Goal: Transaction & Acquisition: Purchase product/service

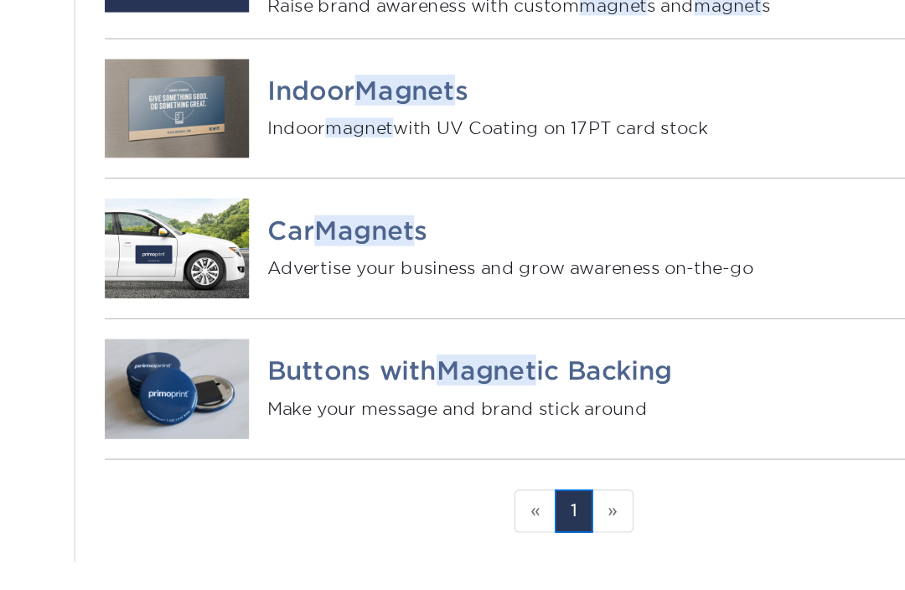
scroll to position [272, 0]
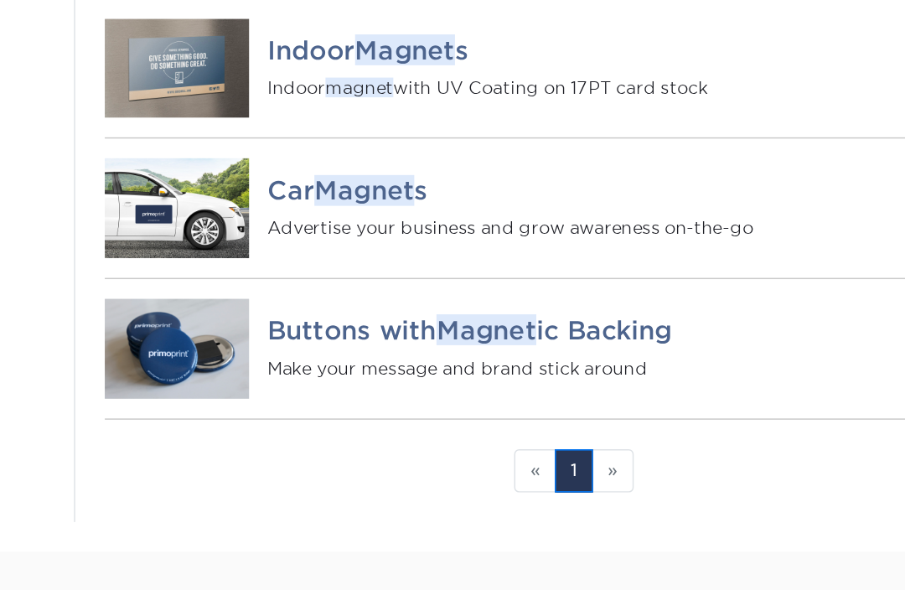
click at [579, 458] on li "» Next" at bounding box center [593, 472] width 28 height 29
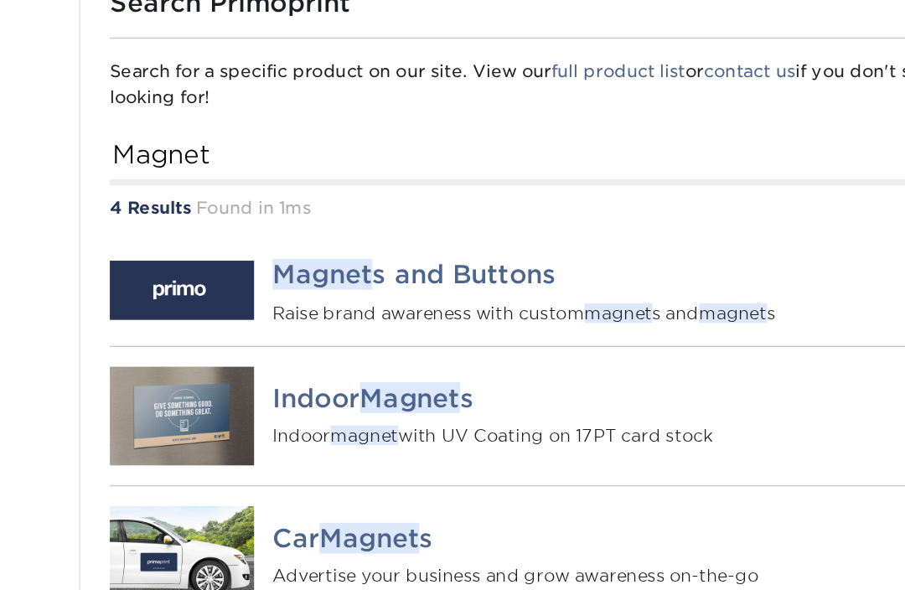
scroll to position [187, 0]
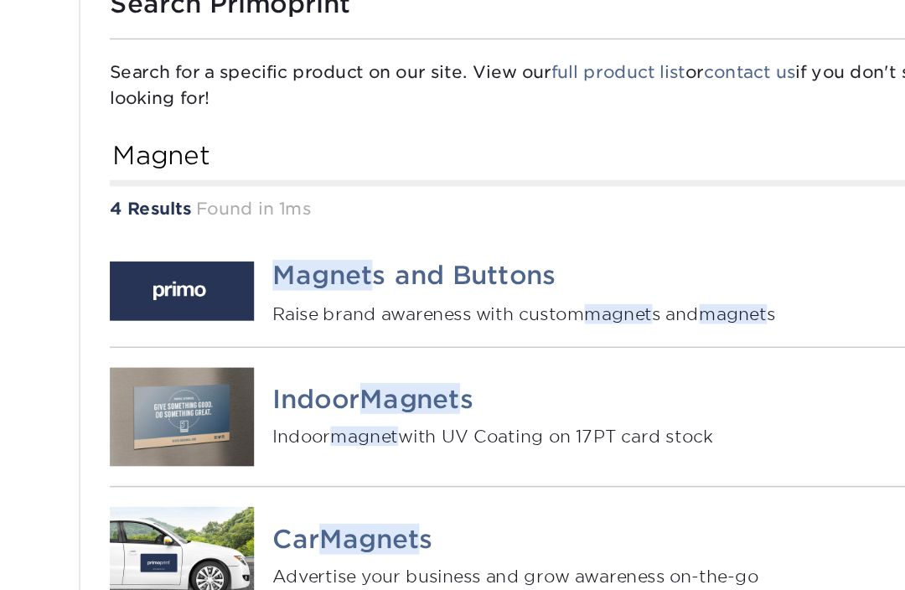
click at [247, 199] on img at bounding box center [296, 198] width 98 height 40
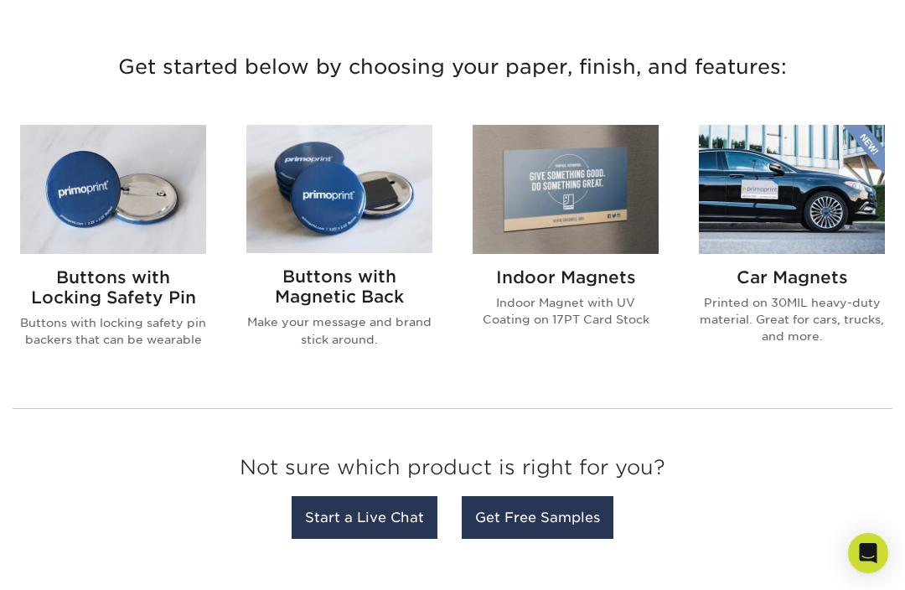
scroll to position [612, 0]
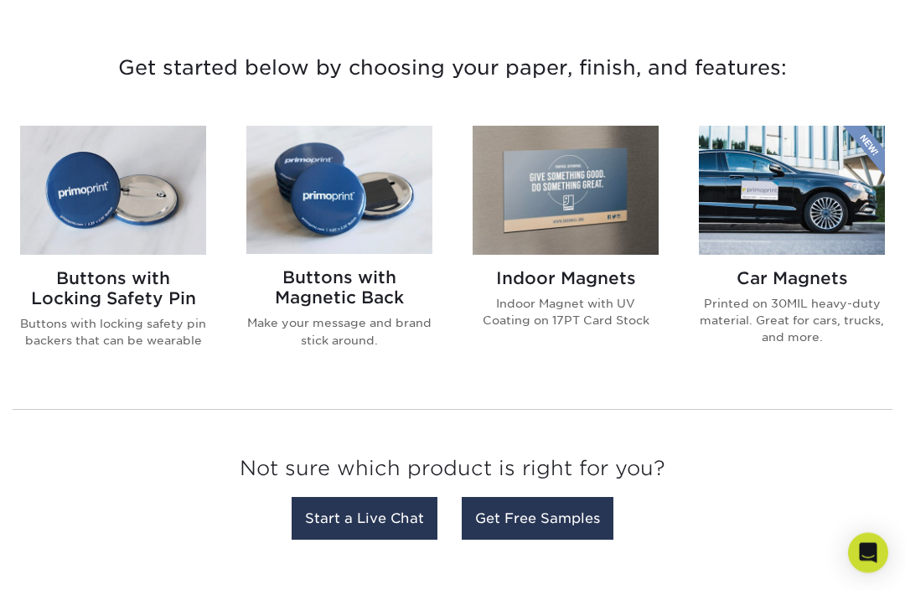
click at [832, 200] on img at bounding box center [792, 191] width 186 height 128
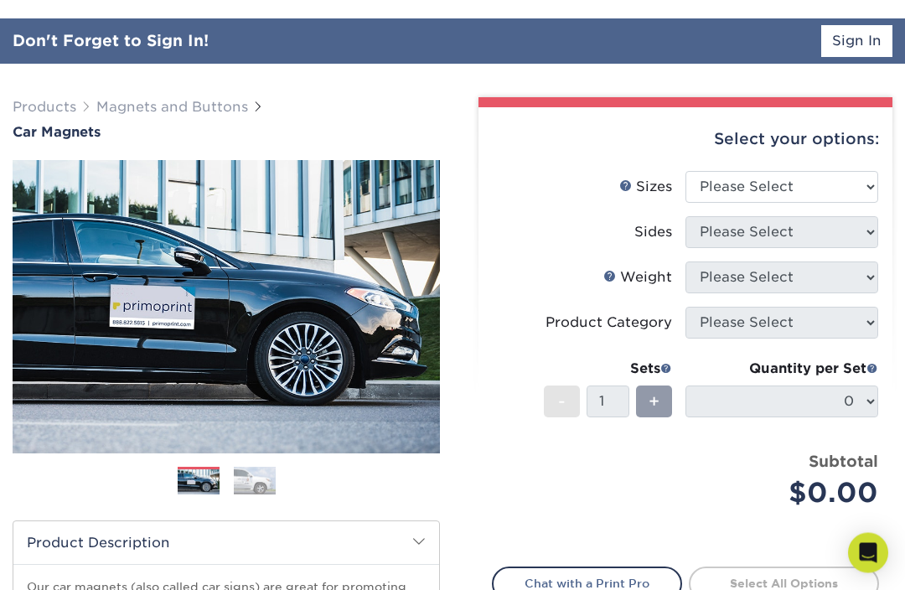
scroll to position [89, 0]
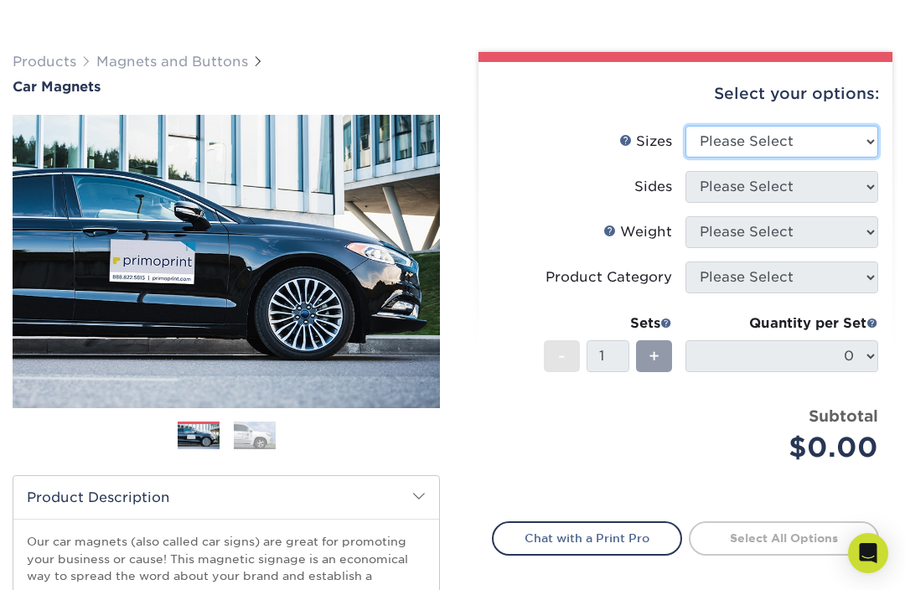
click at [837, 137] on select "Please Select 9" x 12" 9" x 18" 12" x 18" 12" x 24" 18" x 18" 18" x 24" 18" x 3…" at bounding box center [782, 142] width 193 height 32
click at [838, 135] on select "Please Select 9" x 12" 9" x 18" 12" x 18" 12" x 24" 18" x 18" 18" x 24" 18" x 3…" at bounding box center [782, 142] width 193 height 32
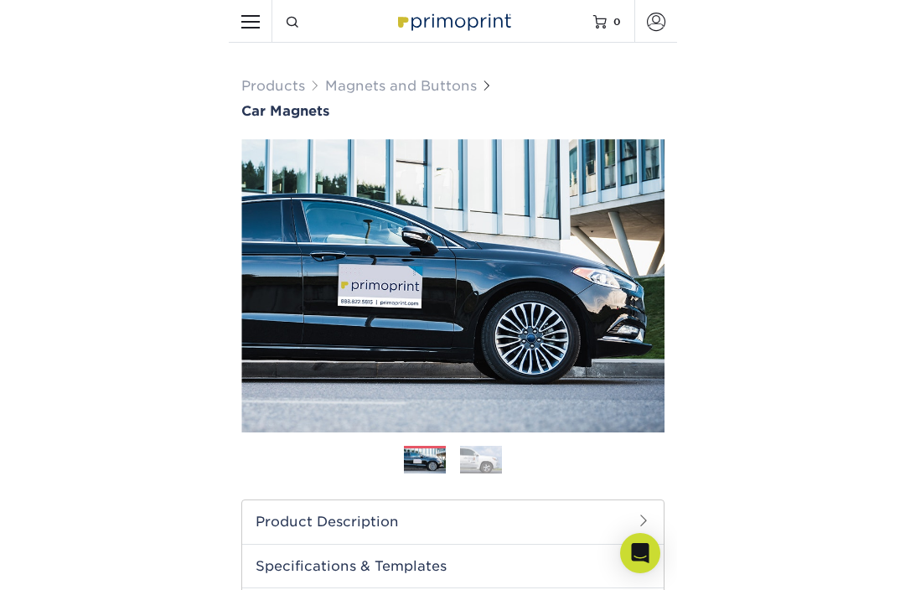
scroll to position [65, 0]
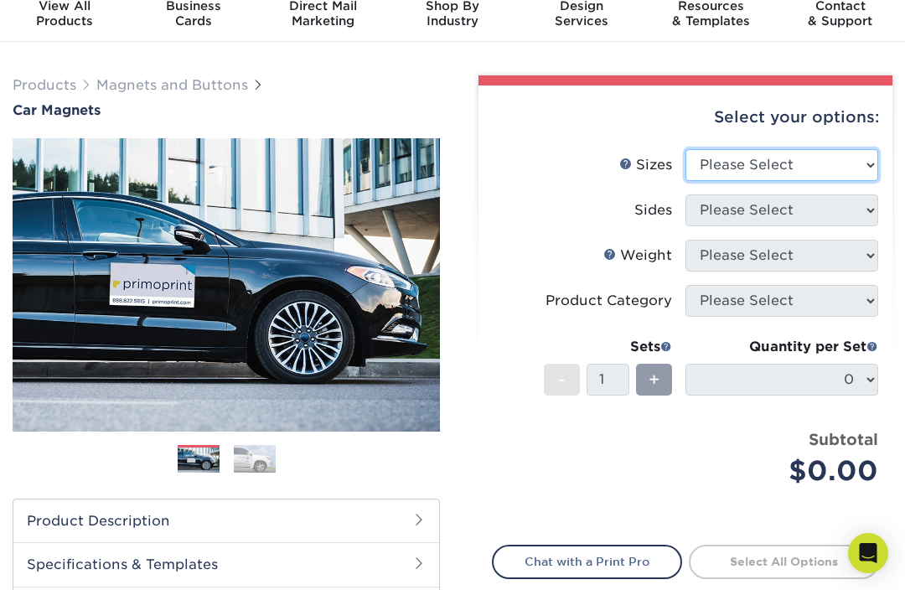
click at [838, 163] on select "Please Select 9" x 12" 9" x 18" 12" x 18" 12" x 24" 18" x 18" 18" x 24" 18" x 3…" at bounding box center [782, 165] width 193 height 32
select select "9.00x12.00"
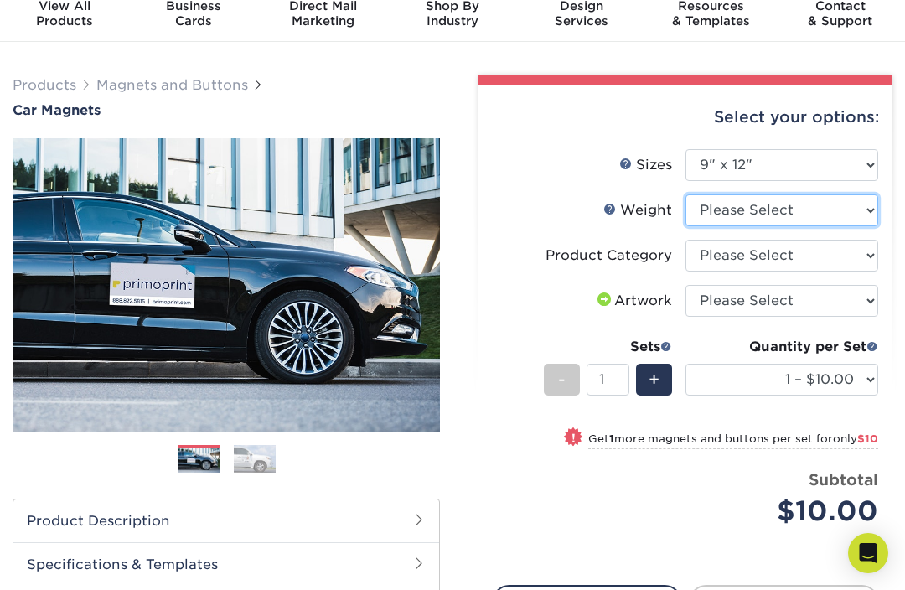
click at [850, 211] on select "Please Select 30MIL" at bounding box center [782, 210] width 193 height 32
select select "30MIL"
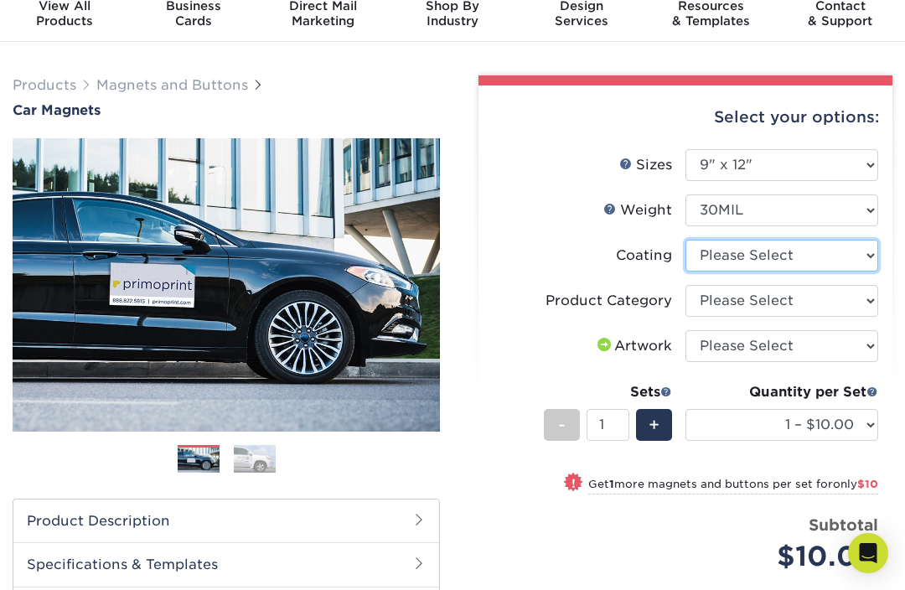
click at [859, 251] on select at bounding box center [782, 256] width 193 height 32
select select "1e8116af-acfc-44b1-83dc-8181aa338834"
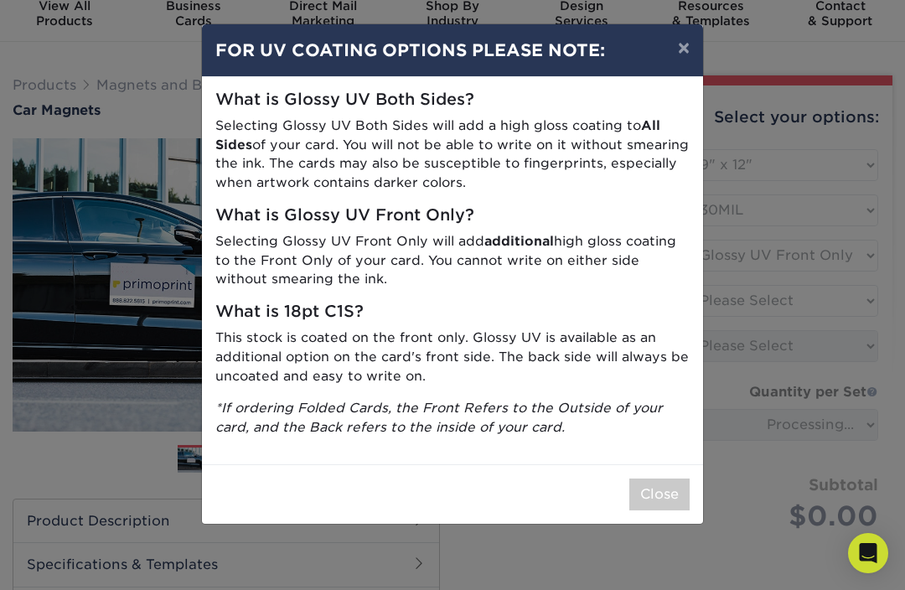
click at [689, 65] on button "×" at bounding box center [684, 47] width 39 height 47
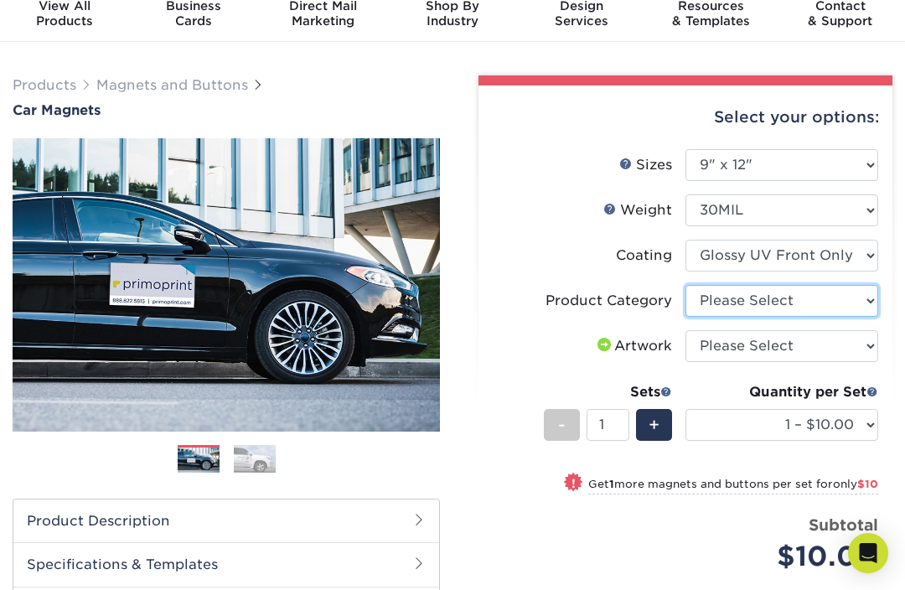
click at [863, 301] on select "Please Select Car Magnets" at bounding box center [782, 301] width 193 height 32
select select "48f17320-c7c2-4f0d-b371-c8050bb445b2"
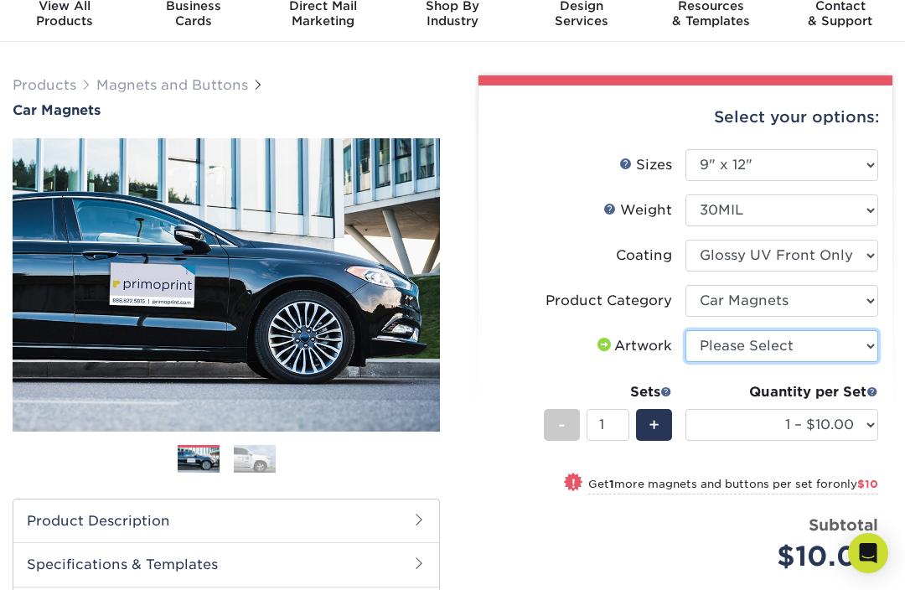
click at [866, 348] on select "Please Select I will upload files I need a design - $50" at bounding box center [782, 346] width 193 height 32
select select "upload"
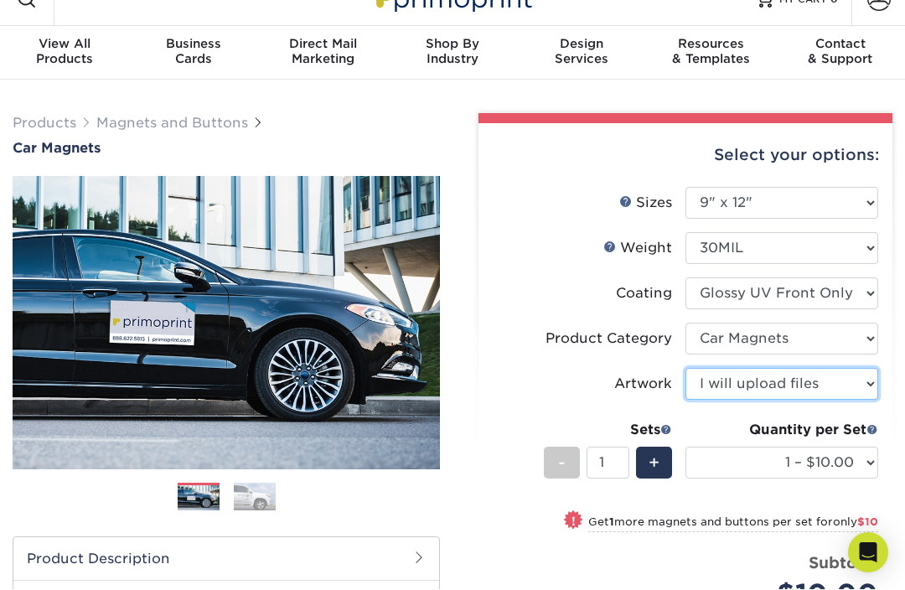
scroll to position [0, 0]
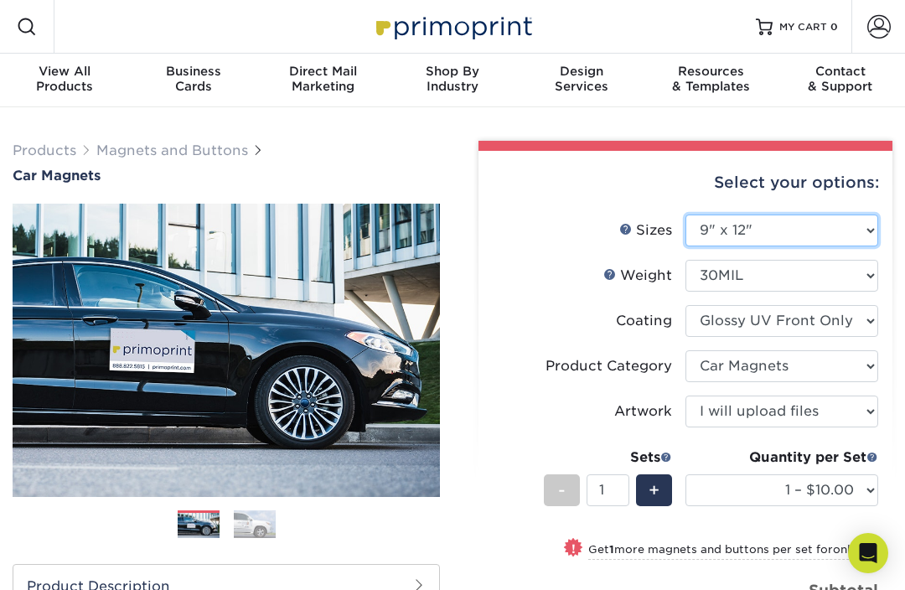
click at [842, 229] on select "Please Select 9" x 12" 9" x 18" 12" x 18" 12" x 24" 18" x 18" 18" x 24" 18" x 3…" at bounding box center [782, 231] width 193 height 32
select select "12.00x18.00"
select select "-1"
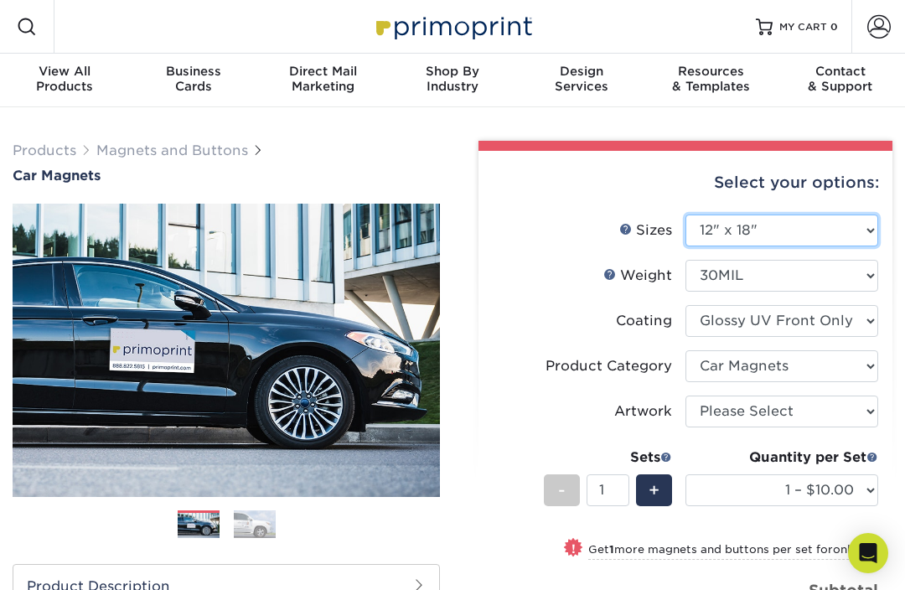
select select "-1"
click at [821, 230] on select "Please Select 9" x 12" 9" x 18" 12" x 18" 12" x 24" 18" x 18" 18" x 24" 18" x 3…" at bounding box center [782, 231] width 193 height 32
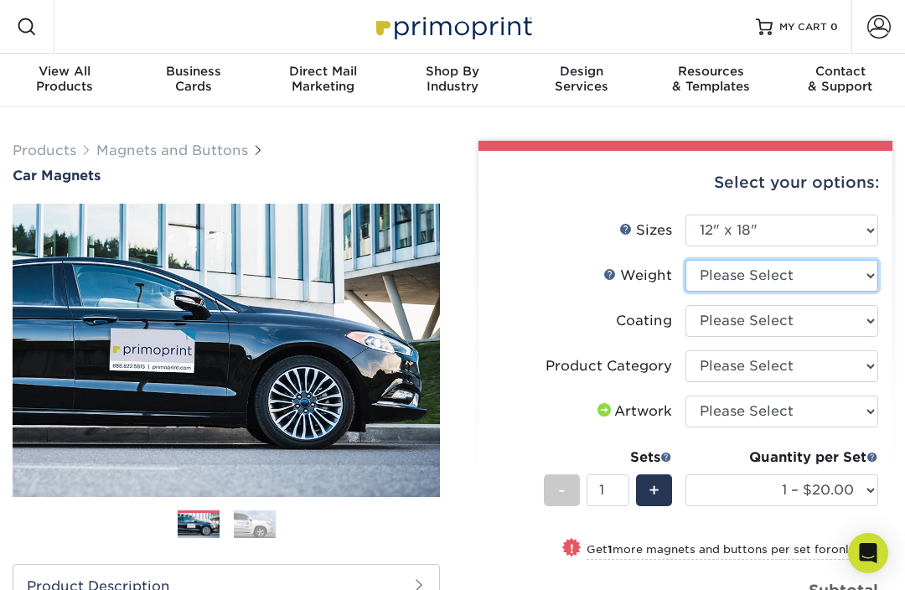
click at [841, 266] on select "Please Select 30MIL" at bounding box center [782, 276] width 193 height 32
select select "30MIL"
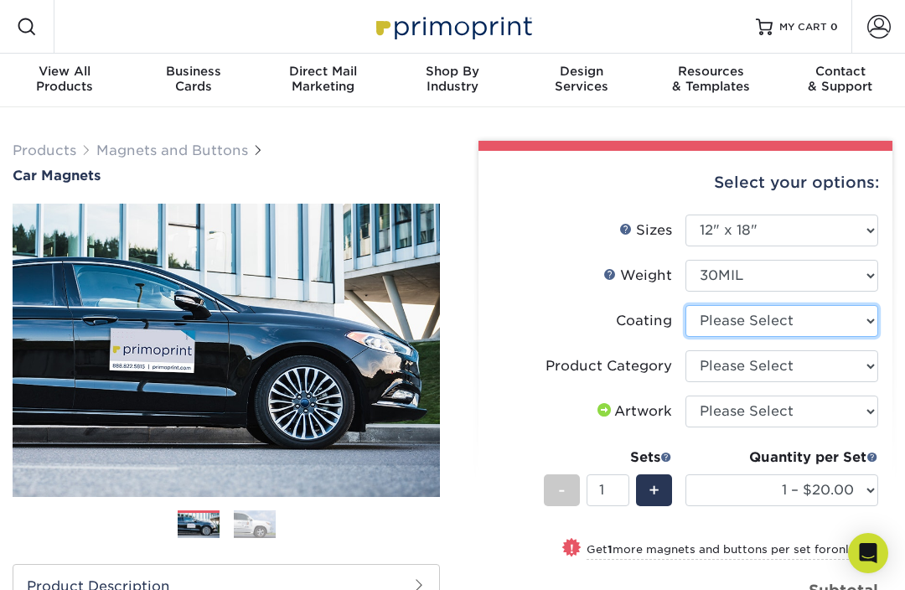
click at [828, 318] on select at bounding box center [782, 321] width 193 height 32
select select "1e8116af-acfc-44b1-83dc-8181aa338834"
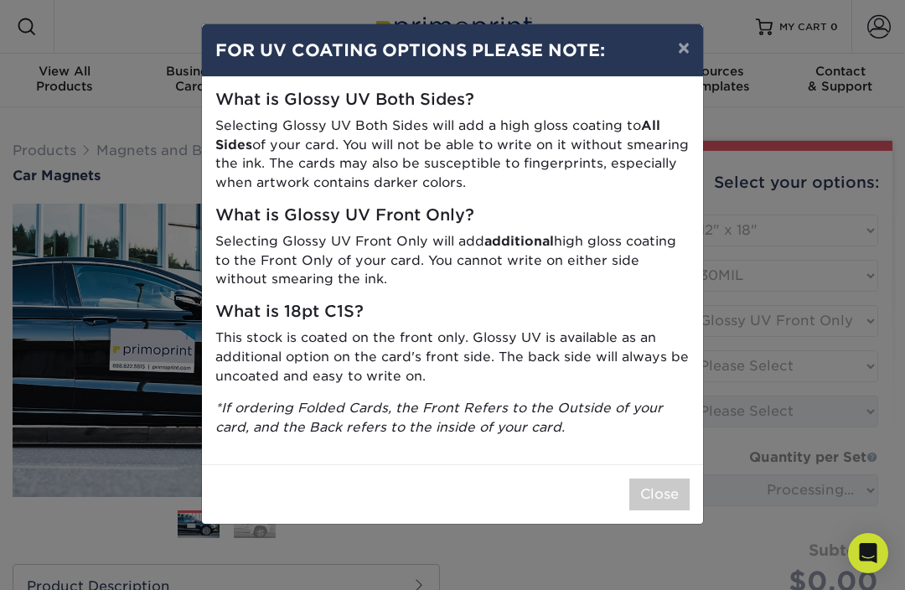
click at [679, 55] on button "×" at bounding box center [684, 47] width 39 height 47
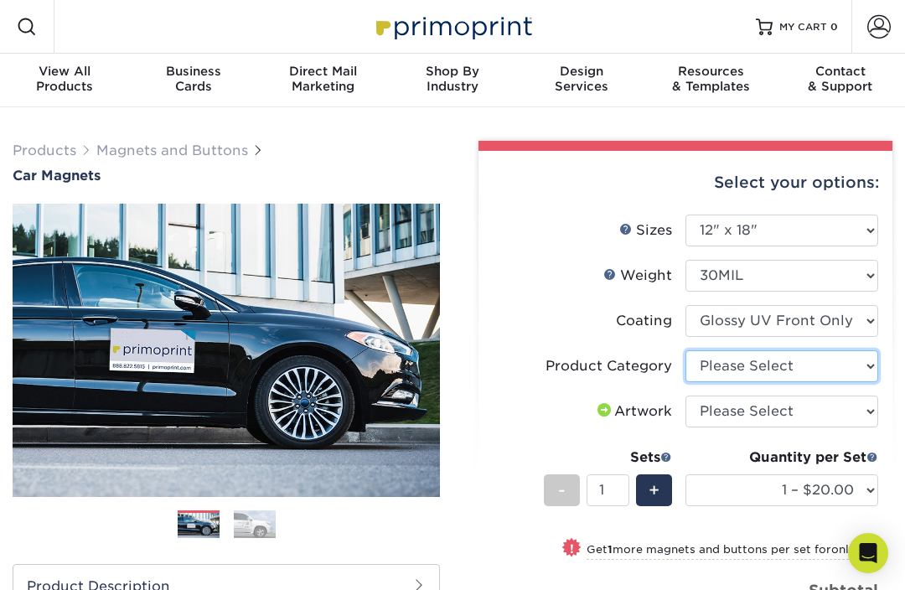
click at [829, 361] on select "Please Select Car Magnets" at bounding box center [782, 366] width 193 height 32
select select "48f17320-c7c2-4f0d-b371-c8050bb445b2"
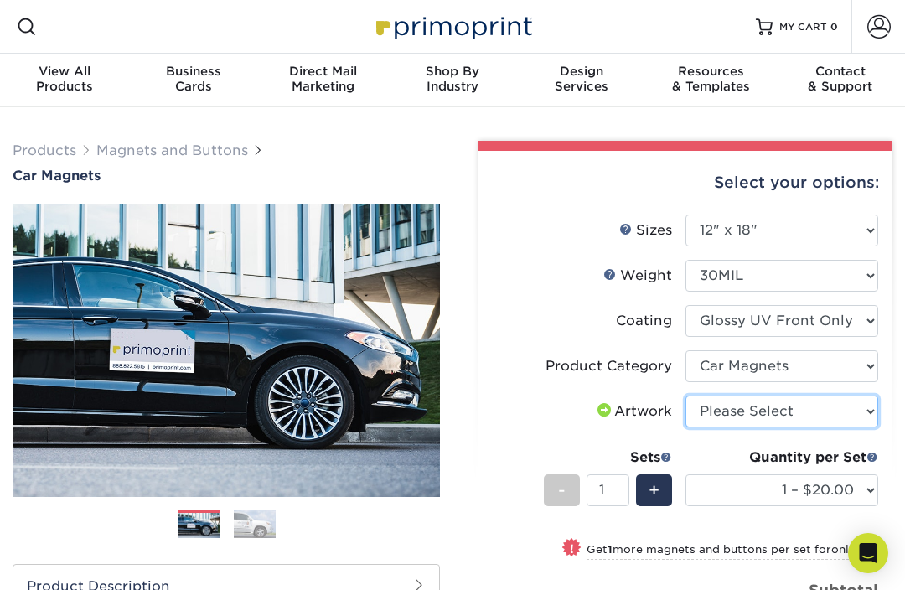
click at [844, 412] on select "Please Select I will upload files I need a design - $50" at bounding box center [782, 412] width 193 height 32
select select "upload"
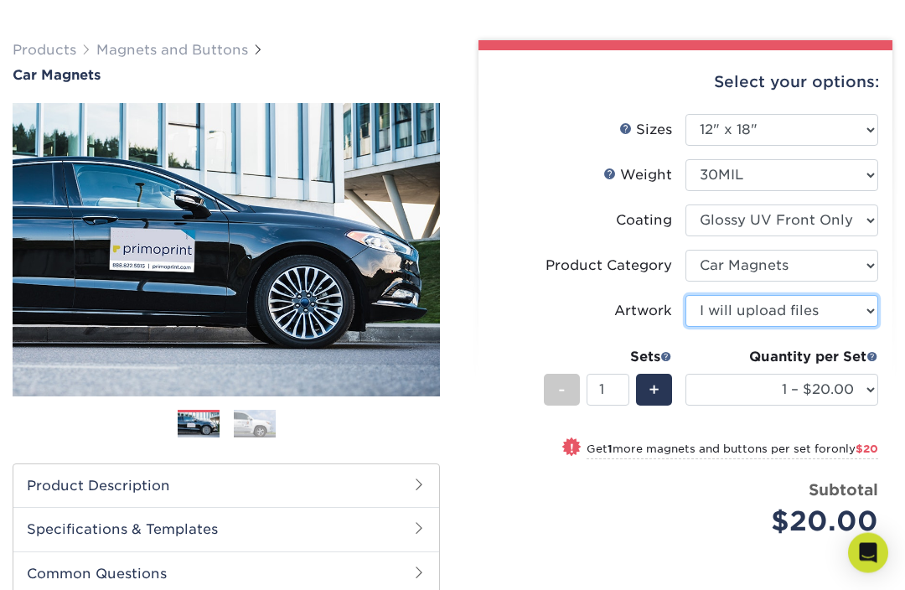
scroll to position [102, 0]
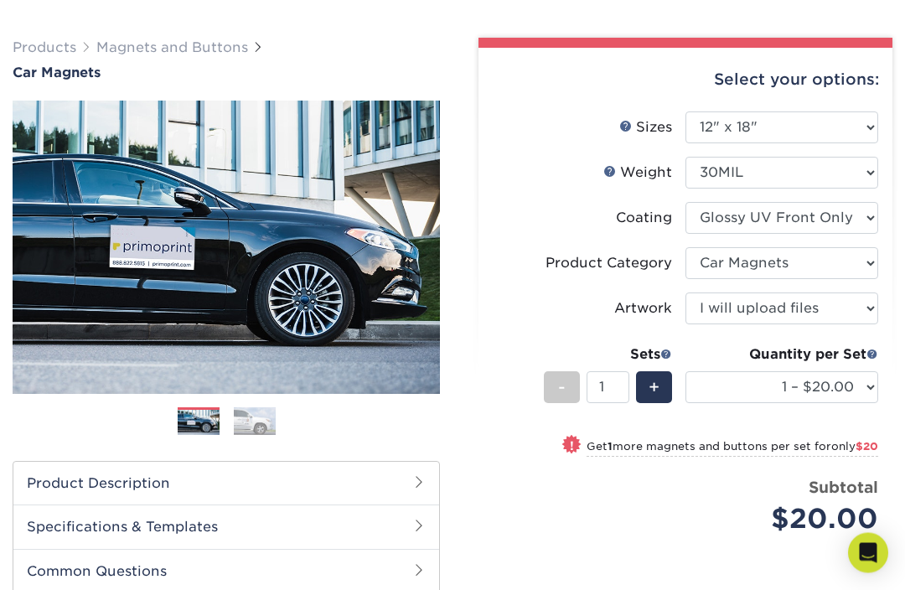
click at [644, 398] on div "+" at bounding box center [654, 388] width 36 height 32
click at [561, 390] on span "-" at bounding box center [562, 387] width 8 height 25
click at [561, 392] on span "-" at bounding box center [562, 387] width 8 height 25
click at [669, 395] on div "+" at bounding box center [654, 387] width 36 height 32
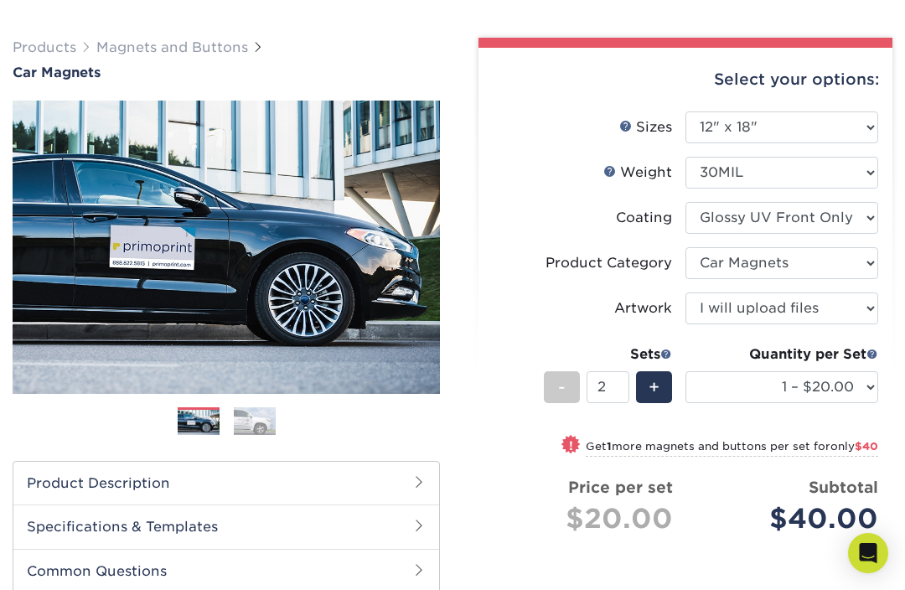
click at [557, 389] on div "-" at bounding box center [562, 387] width 36 height 32
type input "1"
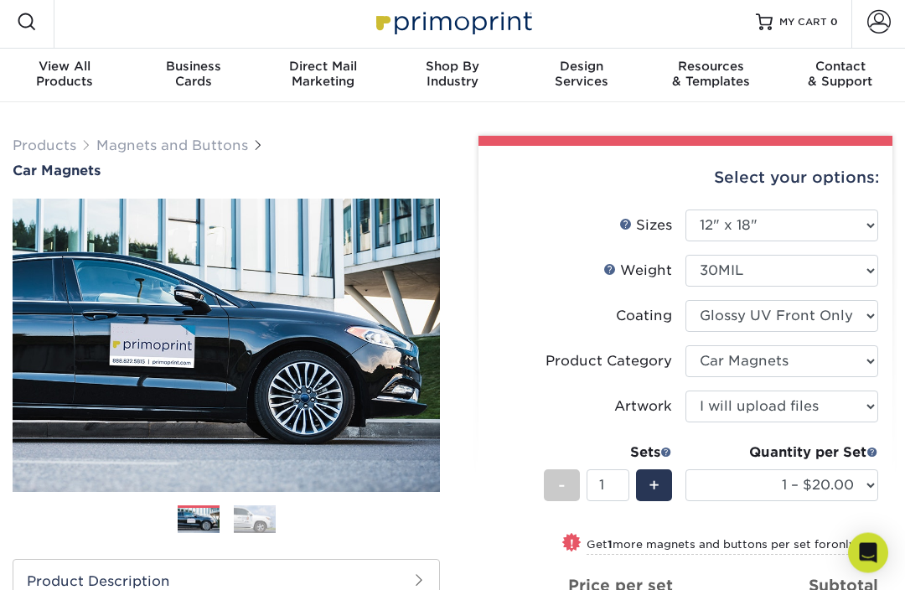
scroll to position [0, 0]
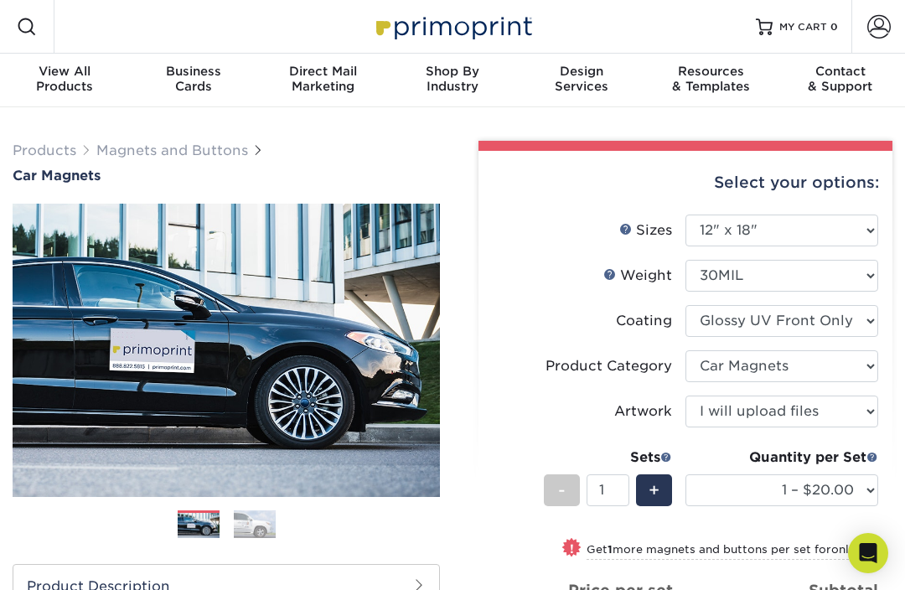
click at [65, 31] on div "Resources Menu Search Products Account SIGN IN CREATE AN ACCOUNT forgot passwor…" at bounding box center [452, 27] width 905 height 54
click at [94, 39] on div "Resources Menu Search Products Account SIGN IN CREATE AN ACCOUNT forgot passwor…" at bounding box center [452, 27] width 905 height 54
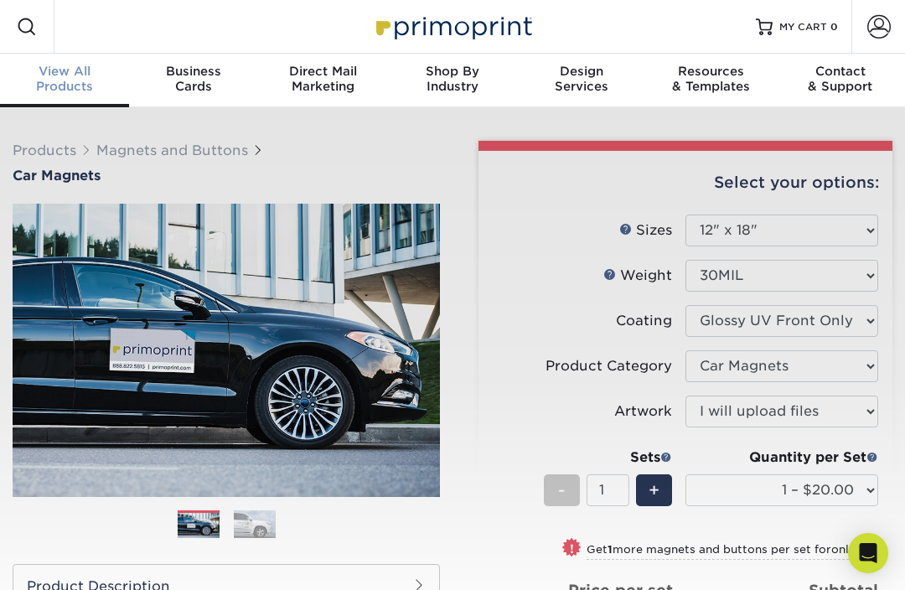
click at [50, 79] on div "View All Products" at bounding box center [64, 79] width 129 height 30
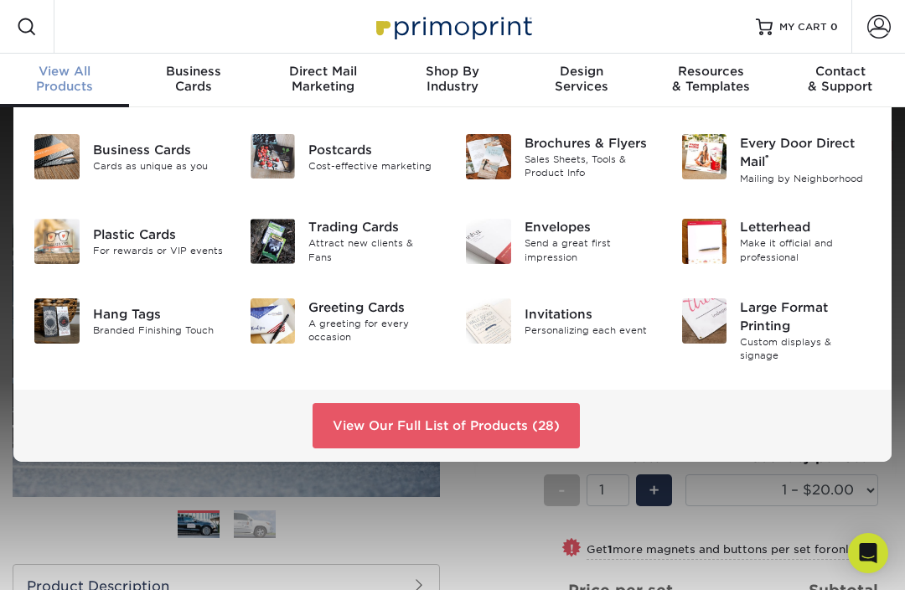
click at [531, 404] on link "View Our Full List of Products (28)" at bounding box center [446, 425] width 267 height 45
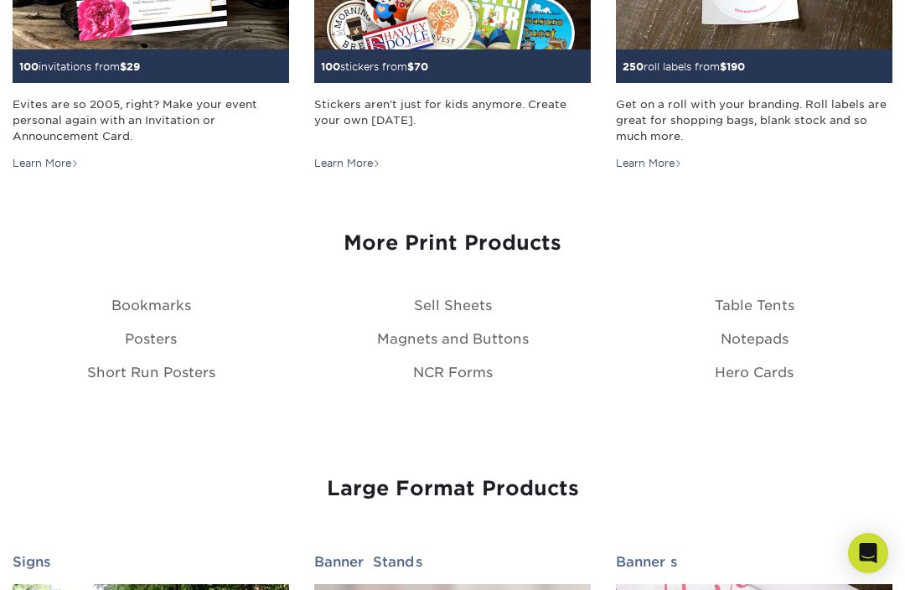
scroll to position [1787, 0]
click at [516, 335] on link "Magnets and Buttons" at bounding box center [453, 340] width 152 height 16
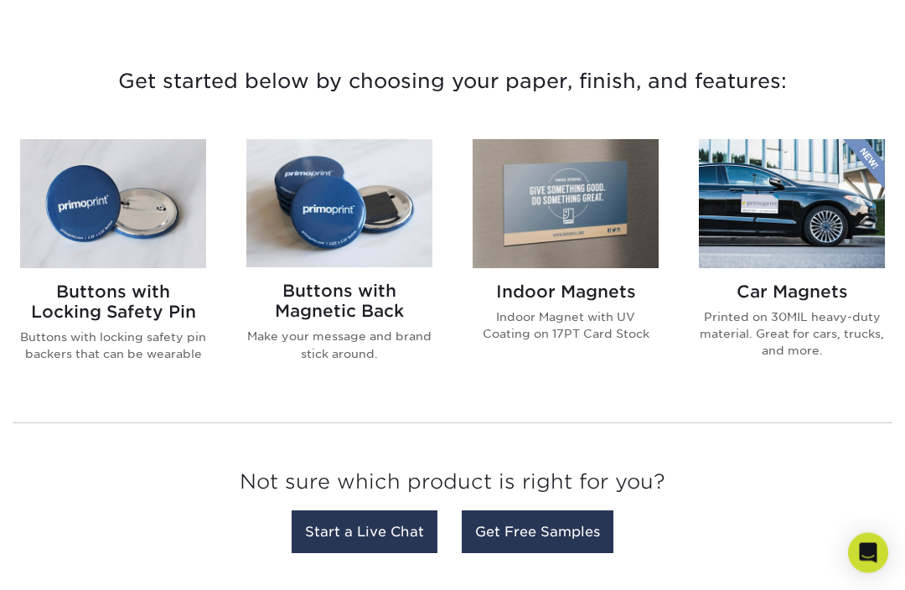
scroll to position [599, 0]
click at [597, 220] on img at bounding box center [566, 203] width 186 height 128
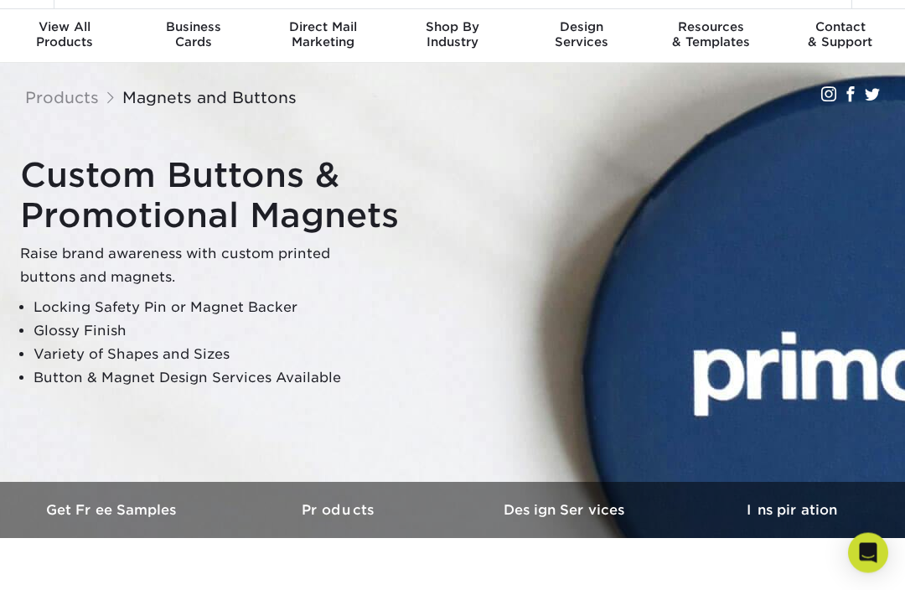
scroll to position [0, 0]
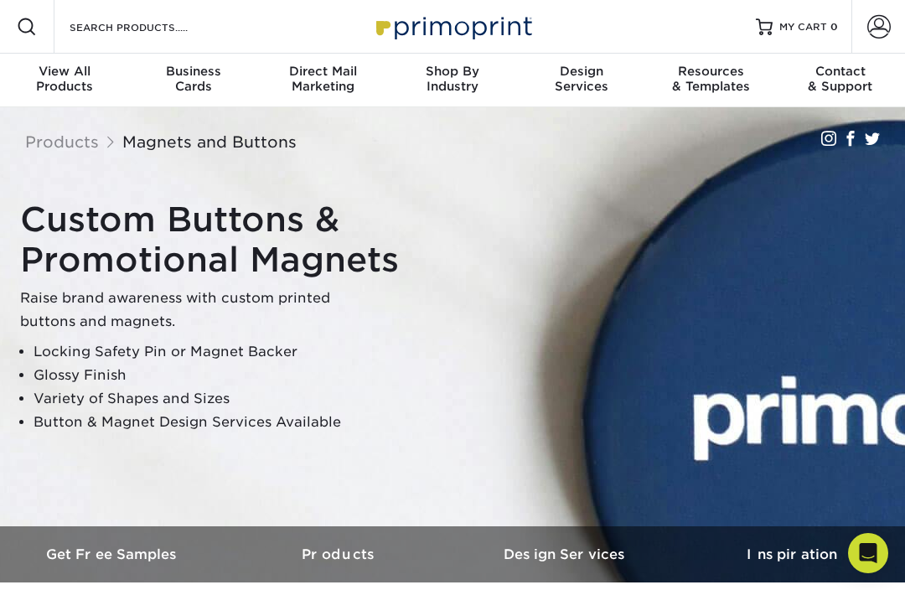
click at [50, 83] on div "View All Products" at bounding box center [64, 79] width 129 height 30
click at [56, 87] on div "View All Products" at bounding box center [64, 79] width 129 height 30
click at [47, 87] on div "View All Products" at bounding box center [64, 79] width 129 height 30
click at [55, 87] on div "View All Products" at bounding box center [64, 79] width 129 height 30
click at [47, 84] on div "View All Products" at bounding box center [64, 79] width 129 height 30
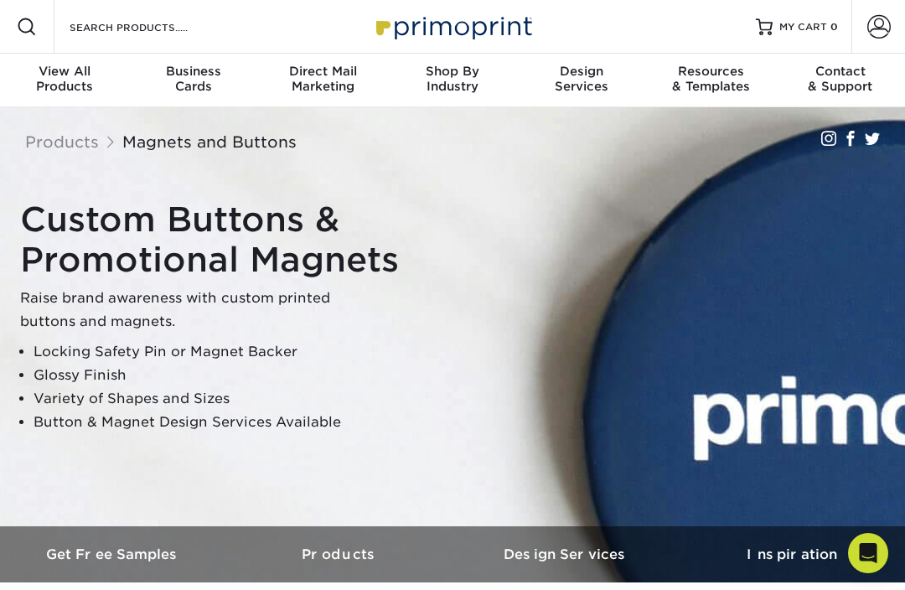
click at [44, 82] on div "View All Products" at bounding box center [64, 79] width 129 height 30
click at [45, 90] on div "View All Products" at bounding box center [64, 79] width 129 height 30
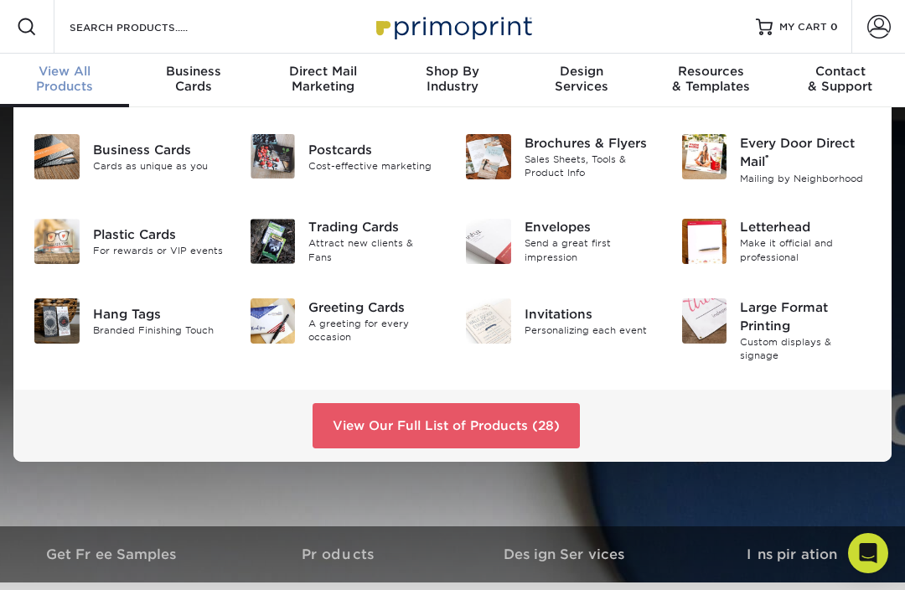
click at [439, 407] on link "View Our Full List of Products (28)" at bounding box center [446, 425] width 267 height 45
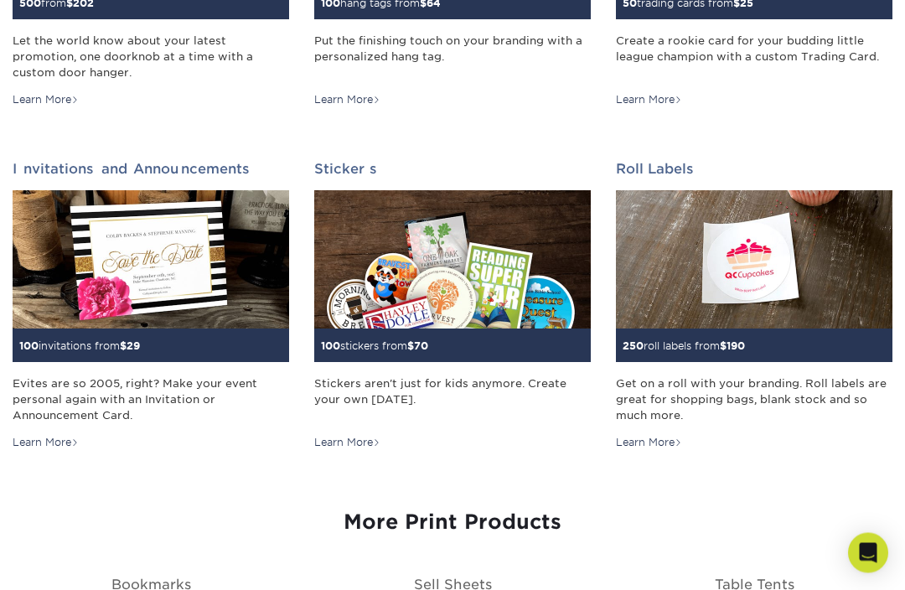
scroll to position [1509, 0]
click at [496, 301] on img at bounding box center [452, 259] width 277 height 138
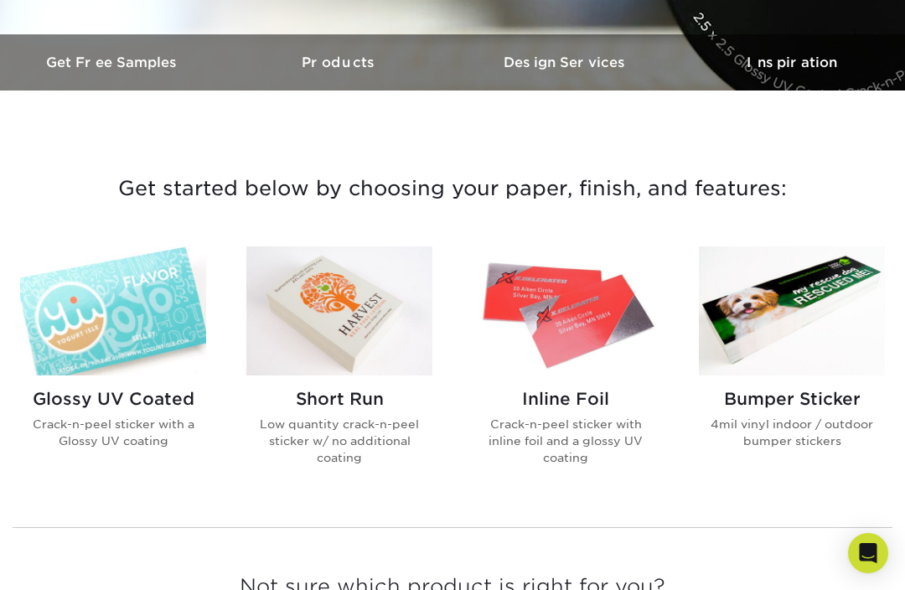
scroll to position [490, 0]
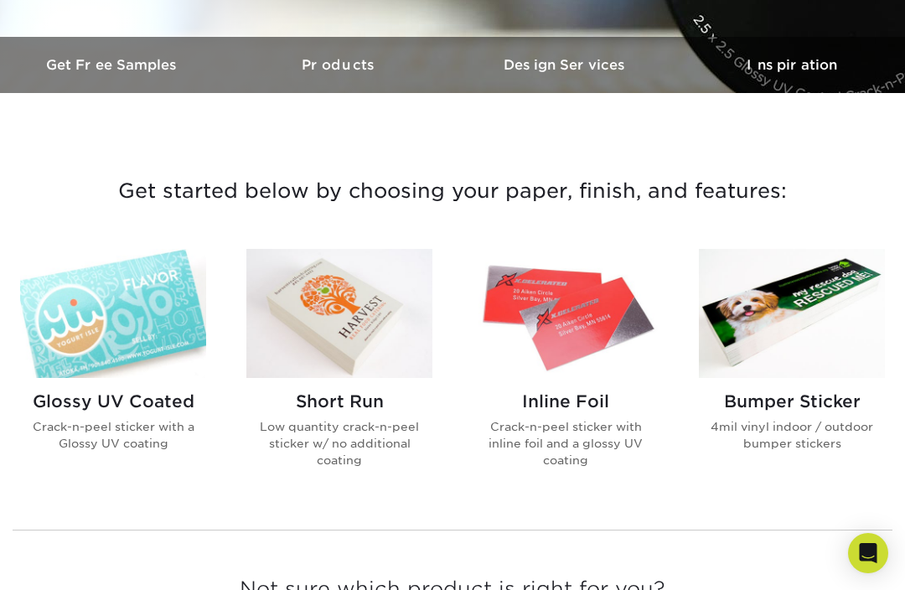
click at [802, 401] on h2 "Bumper Sticker" at bounding box center [792, 401] width 186 height 20
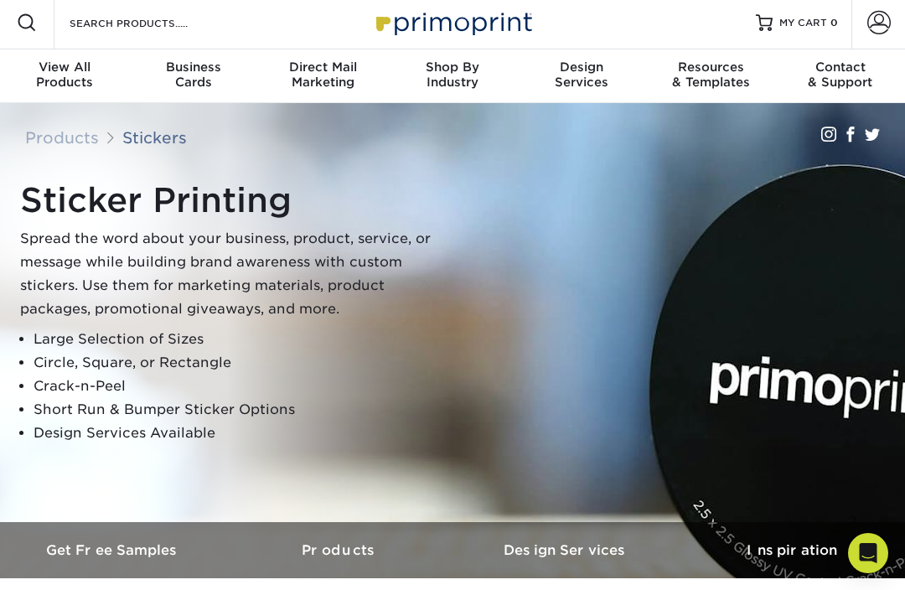
scroll to position [0, 0]
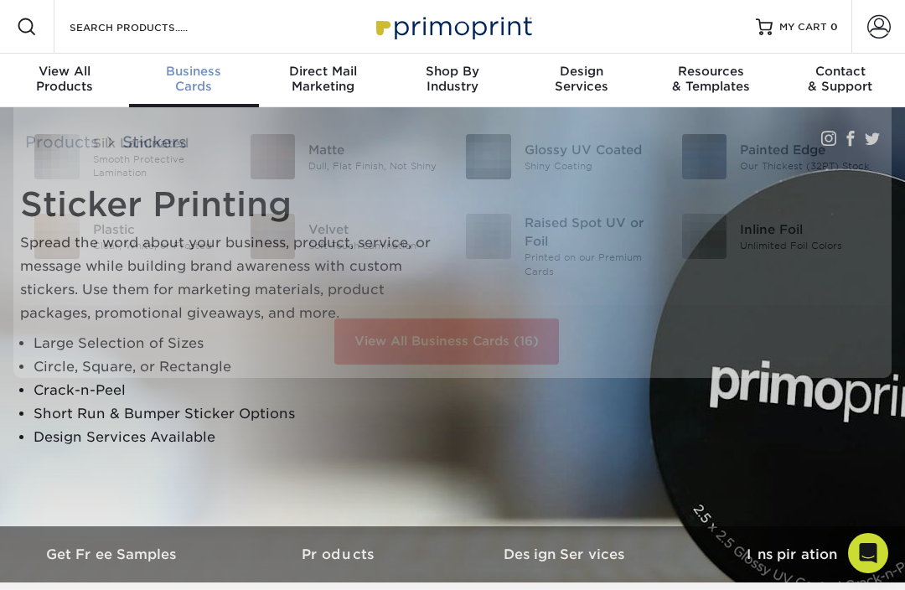
click at [185, 86] on div "Business Cards" at bounding box center [193, 79] width 129 height 30
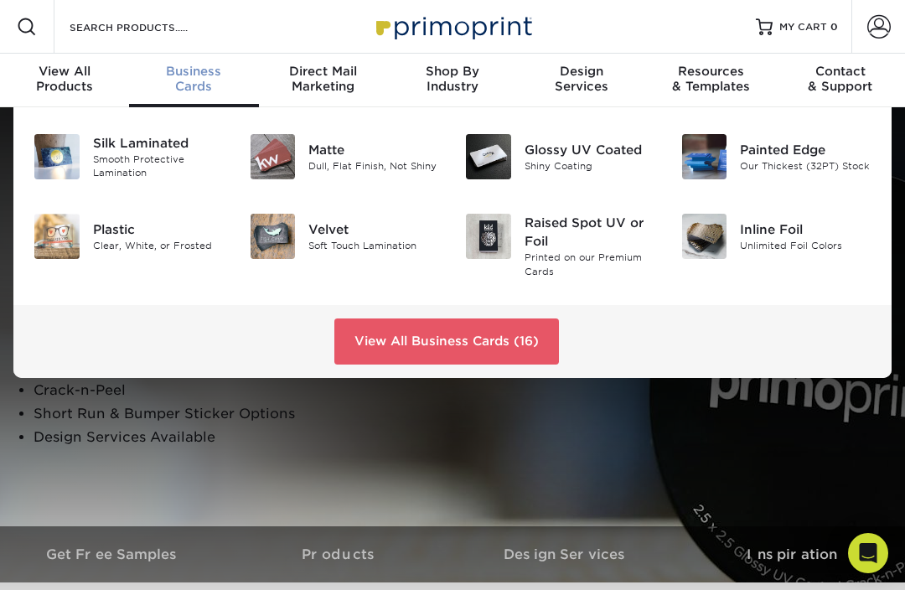
click at [292, 155] on img at bounding box center [273, 156] width 45 height 45
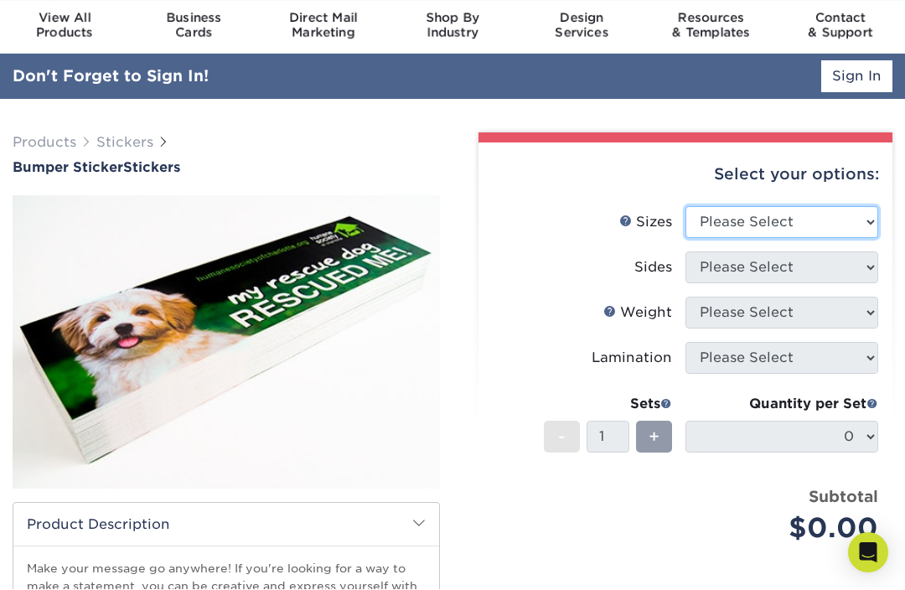
click at [863, 224] on select "Please Select 3" x 10" 4" x 8" 4" x 12"" at bounding box center [782, 223] width 193 height 32
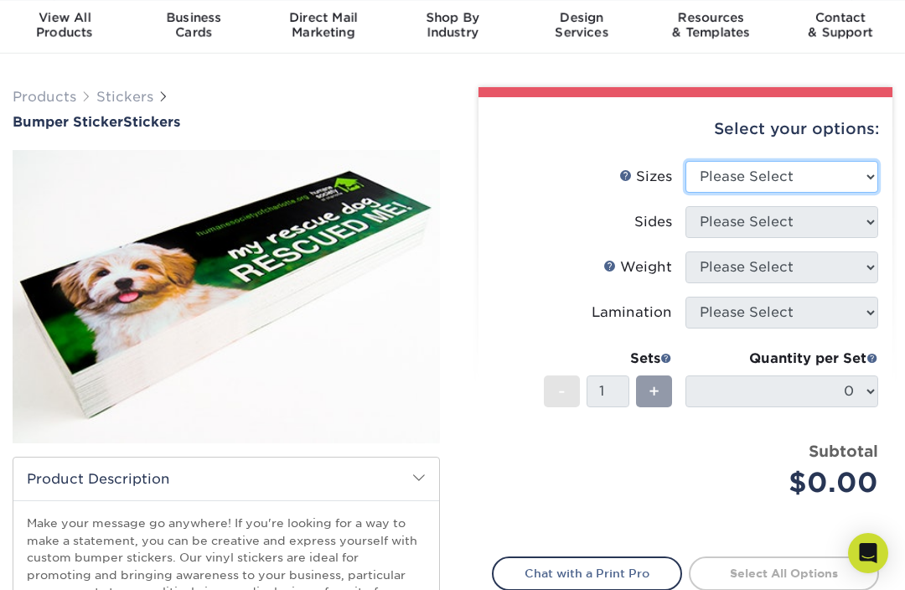
select select "4.00x12.00"
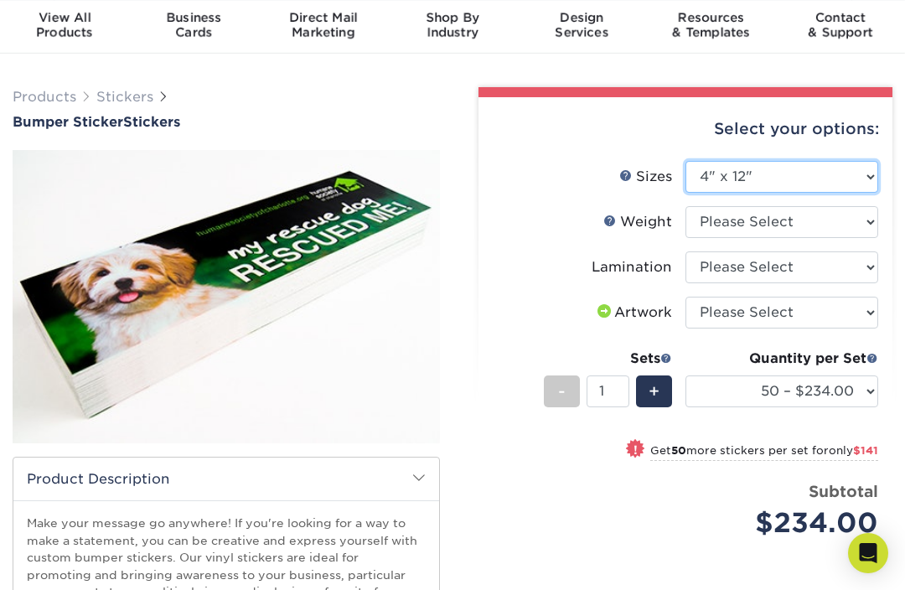
click at [850, 182] on select "Please Select 3" x 10" 4" x 8" 4" x 12"" at bounding box center [782, 177] width 193 height 32
click at [869, 176] on select "Please Select 3" x 10" 4" x 8" 4" x 12"" at bounding box center [782, 177] width 193 height 32
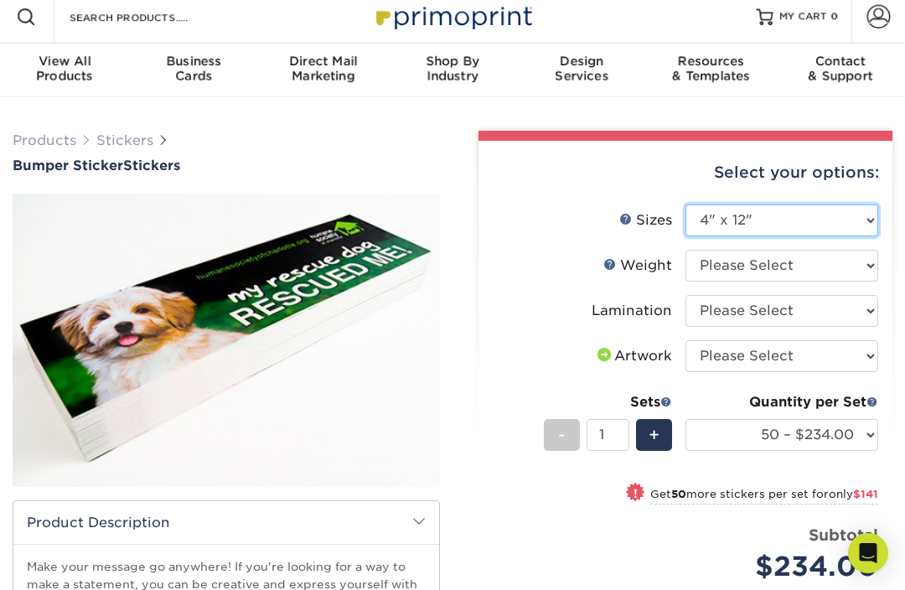
scroll to position [0, 0]
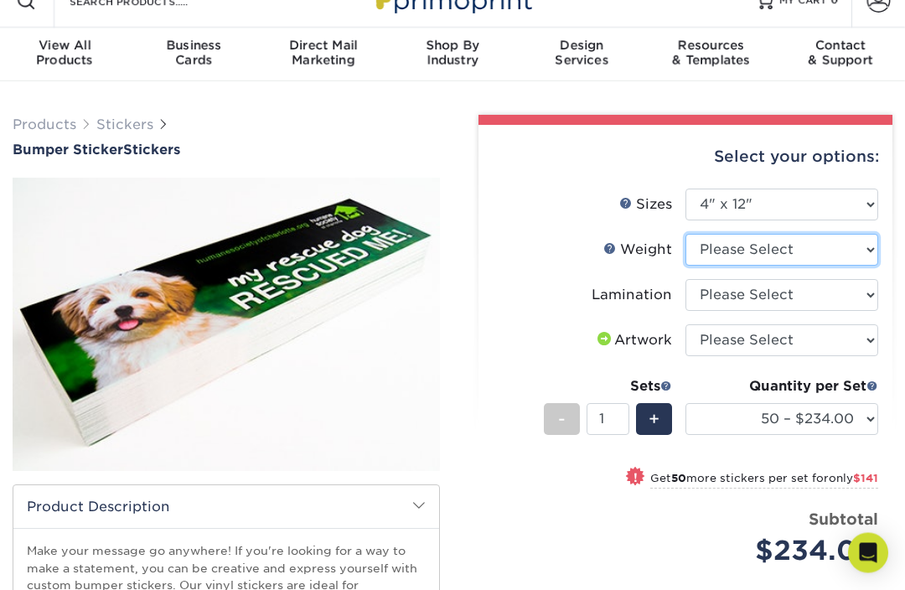
click at [849, 246] on select "Please Select 4MILPAV" at bounding box center [782, 251] width 193 height 32
select select "4MILPAV"
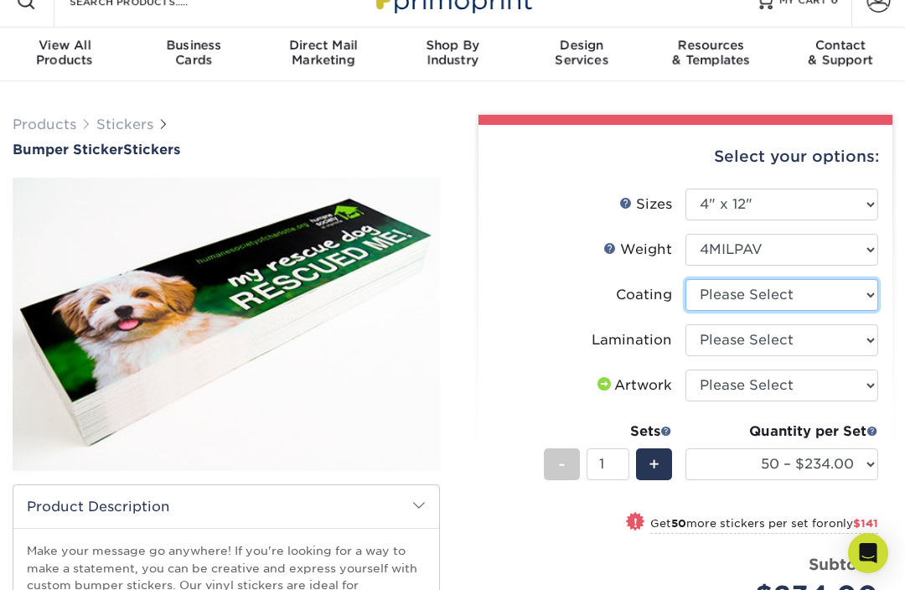
click at [828, 290] on select at bounding box center [782, 295] width 193 height 32
select select "3e7618de-abca-4bda-9f97-8b9129e913d8"
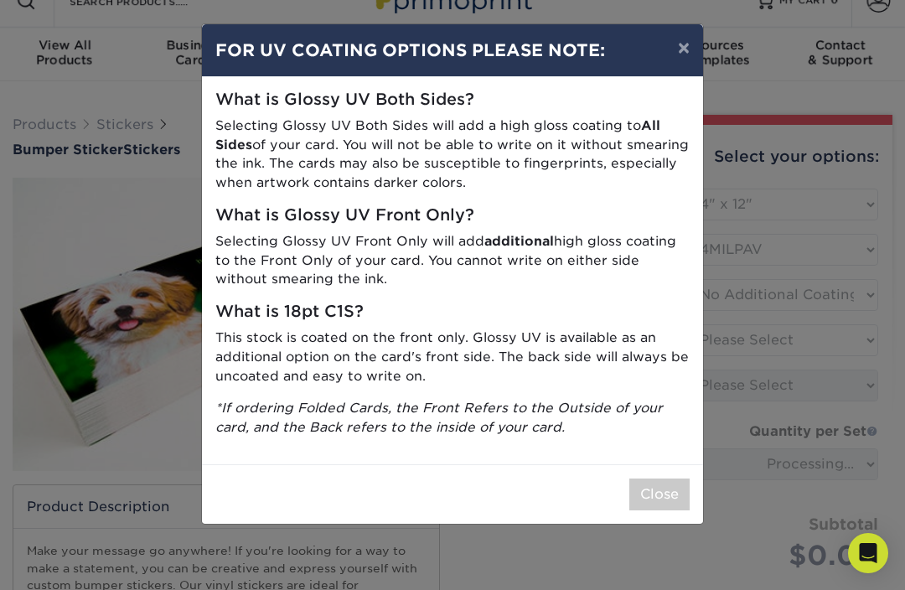
click at [666, 49] on button "×" at bounding box center [684, 47] width 39 height 47
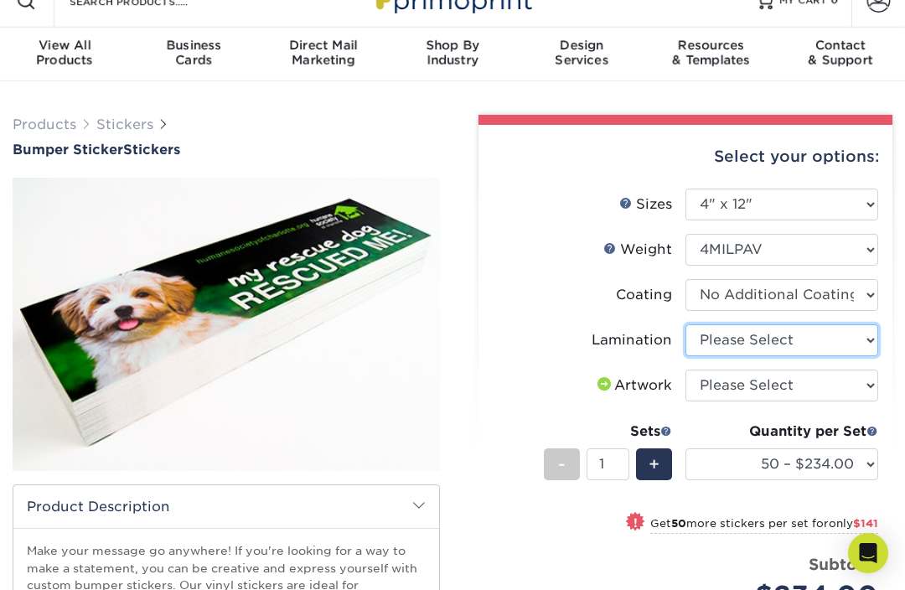
click at [825, 335] on select "Please Select Gloss Lamination" at bounding box center [782, 340] width 193 height 32
select select "e48b15b8-c421-4062-ae8c-205dfb2ea150"
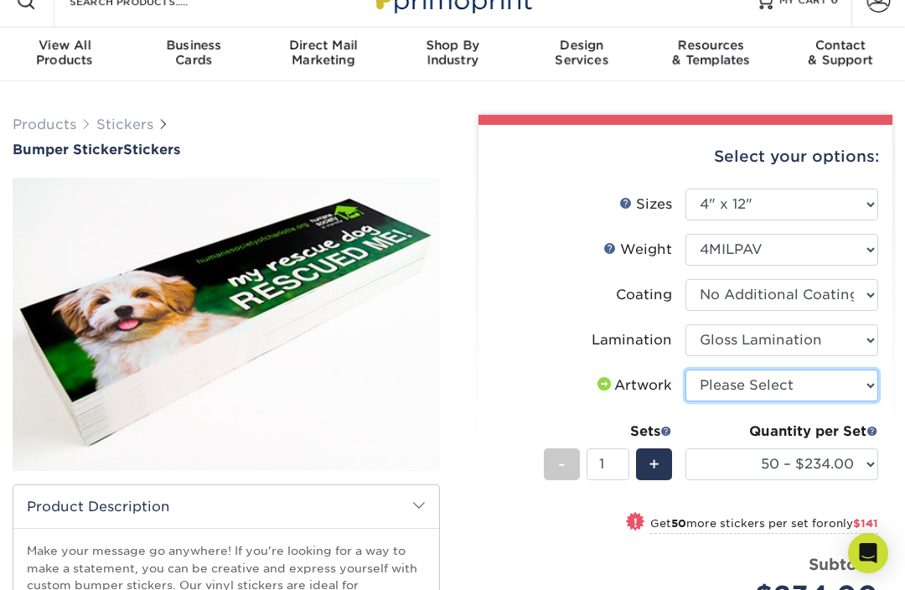
click at [842, 381] on select "Please Select I will upload files I need a design - $50" at bounding box center [782, 386] width 193 height 32
select select "upload"
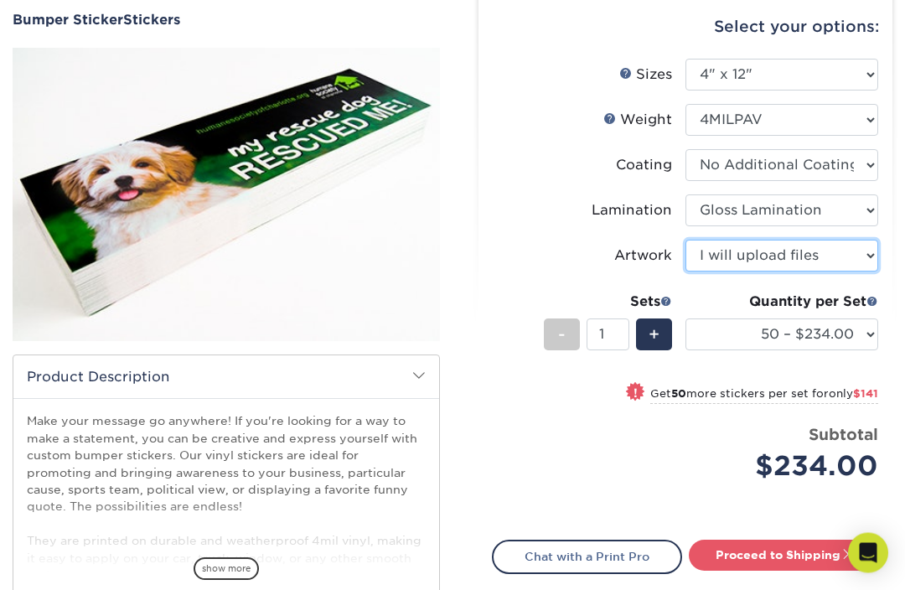
scroll to position [157, 0]
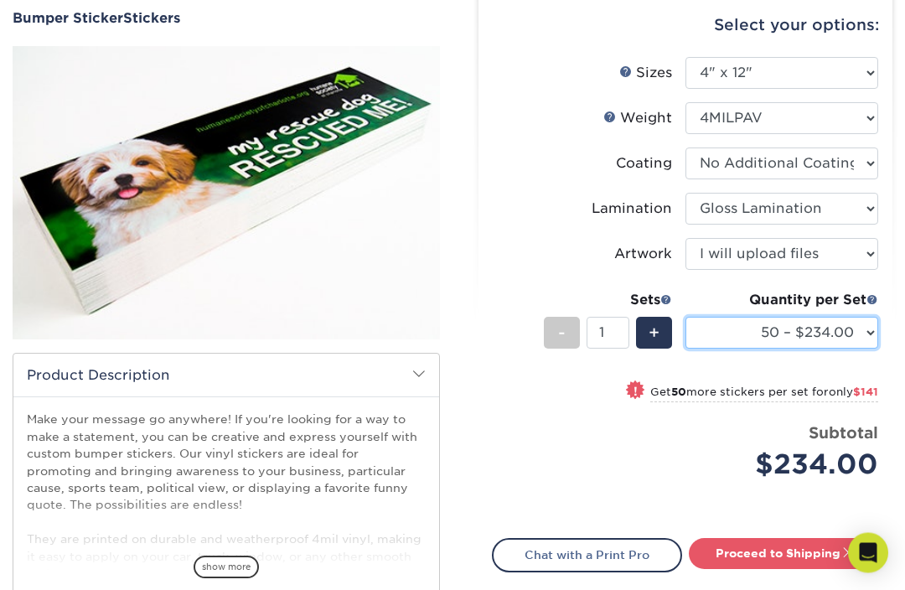
click at [870, 336] on select "50 – $234.00 100 – $375.00 250 – $649.00 500 – $1055.00 1000 – $1939.00" at bounding box center [782, 334] width 193 height 32
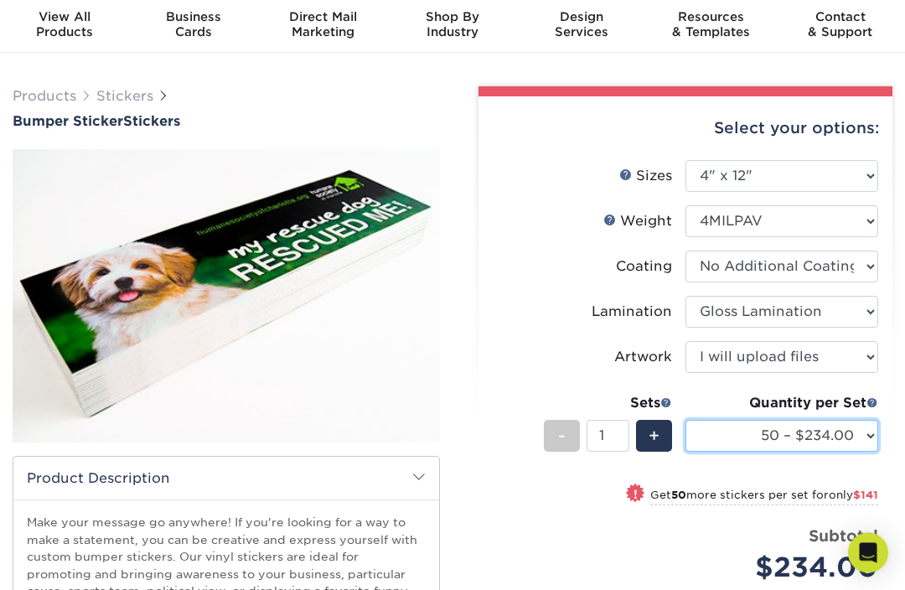
scroll to position [0, 0]
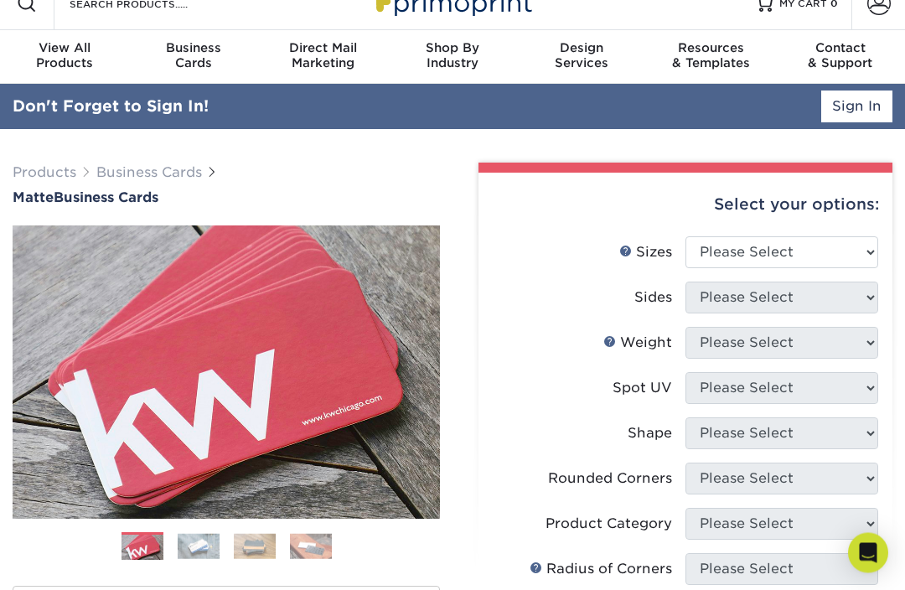
scroll to position [24, 0]
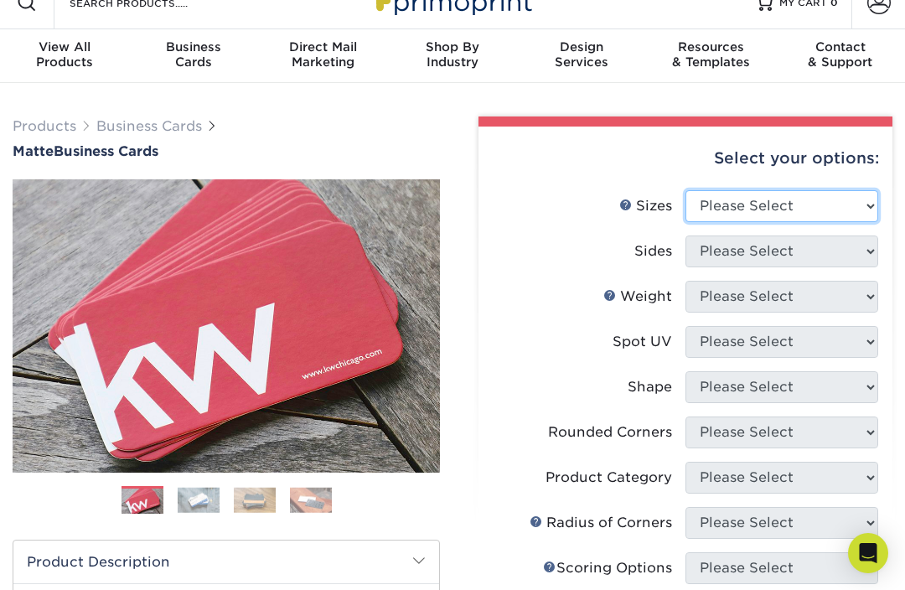
click at [847, 205] on select "Please Select 1.5" x 3.5" - Mini 1.75" x 3.5" - Mini 2" x 2" - Square 2" x 3" -…" at bounding box center [782, 206] width 193 height 32
select select "2.00x3.50"
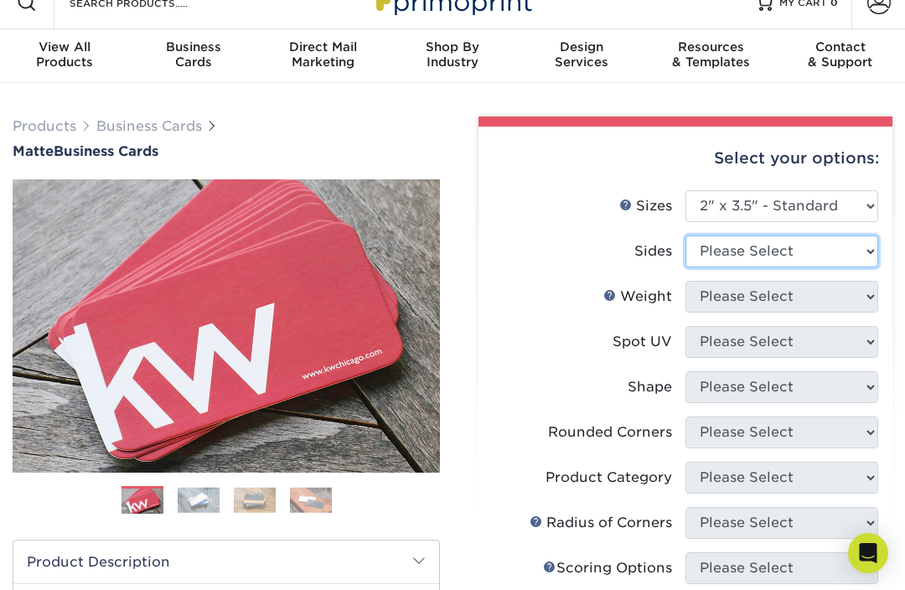
click at [846, 249] on select "Please Select Print Both Sides Print Front Only" at bounding box center [782, 252] width 193 height 32
select select "13abbda7-1d64-4f25-8bb2-c179b224825d"
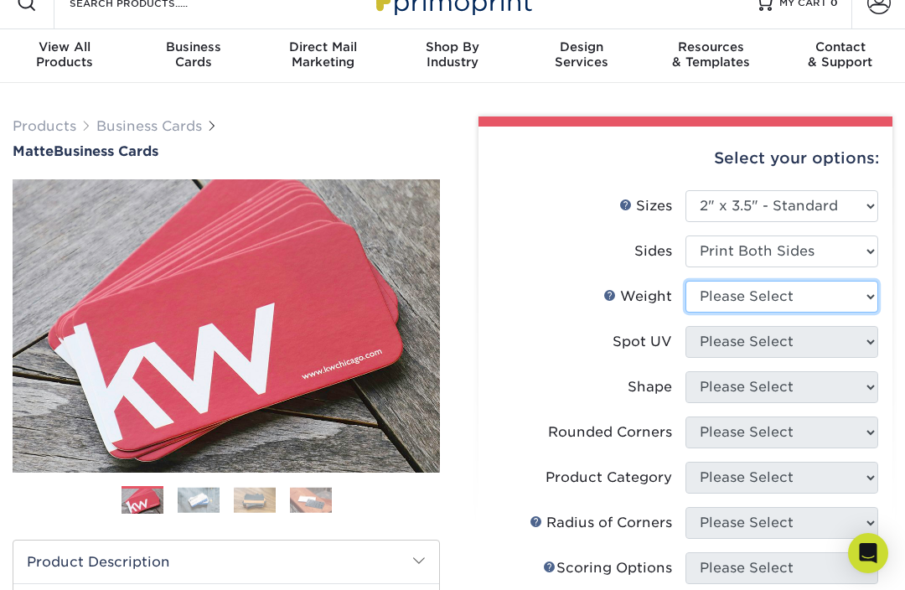
click at [840, 298] on select "Please Select 16PT 14PT" at bounding box center [782, 297] width 193 height 32
select select "16PT"
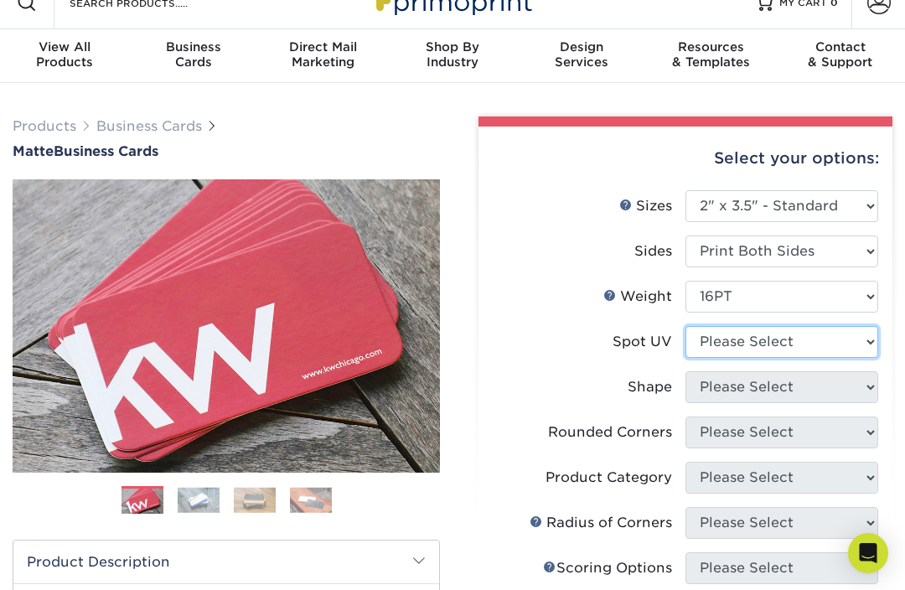
click at [842, 334] on select "Please Select No Spot UV Front and Back (Both Sides) Front Only Back Only" at bounding box center [782, 342] width 193 height 32
select select "0"
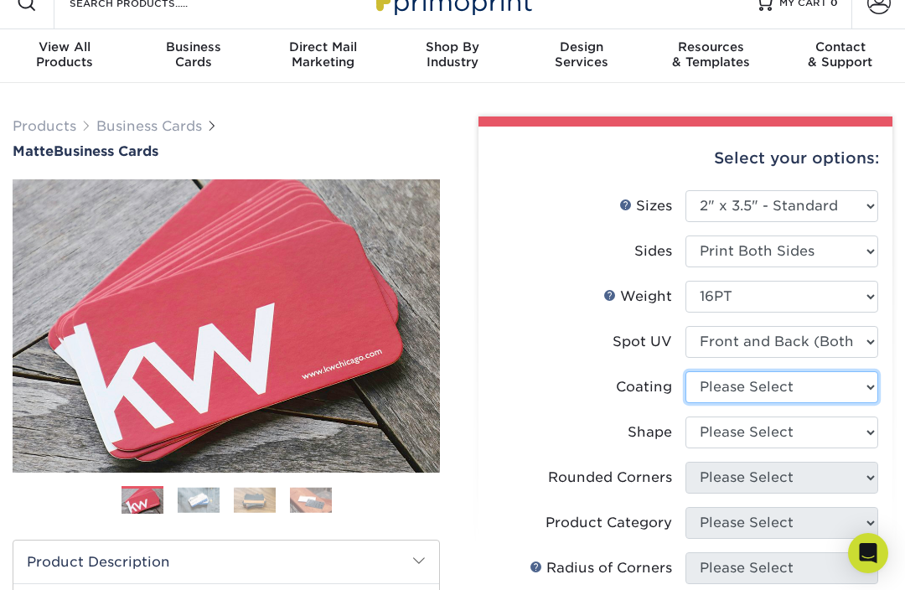
click at [831, 376] on select at bounding box center [782, 387] width 193 height 32
select select "121bb7b5-3b4d-429f-bd8d-bbf80e953313"
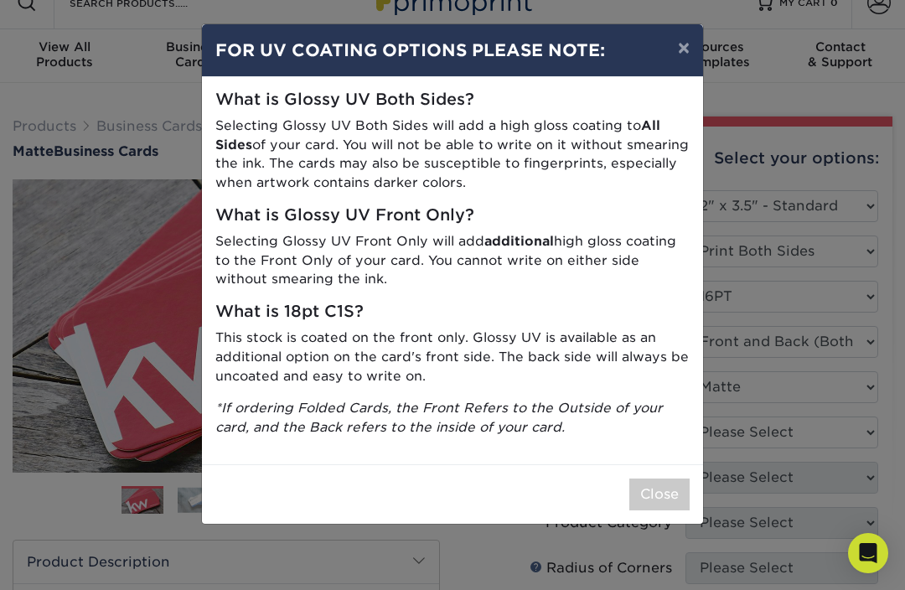
click at [678, 54] on button "×" at bounding box center [684, 47] width 39 height 47
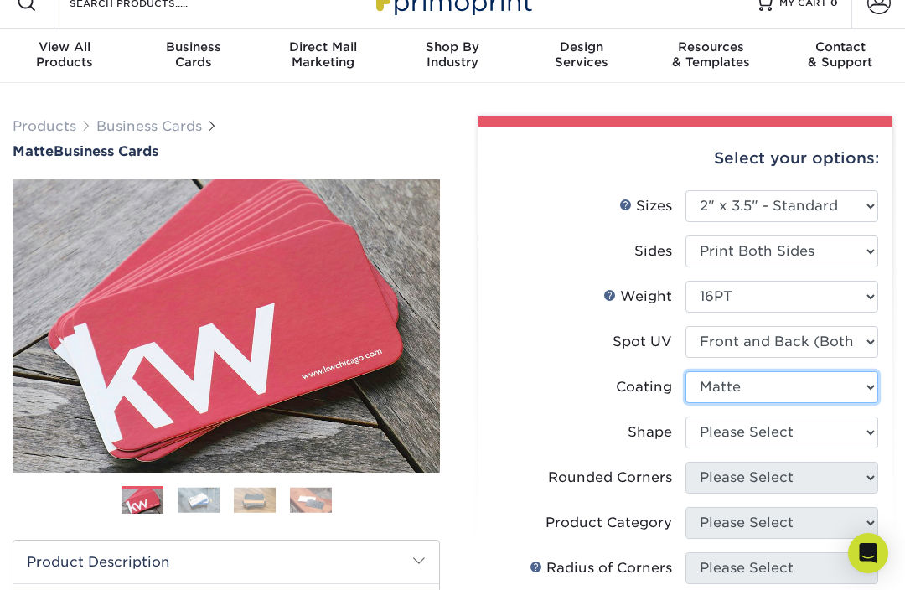
click at [864, 386] on select at bounding box center [782, 387] width 193 height 32
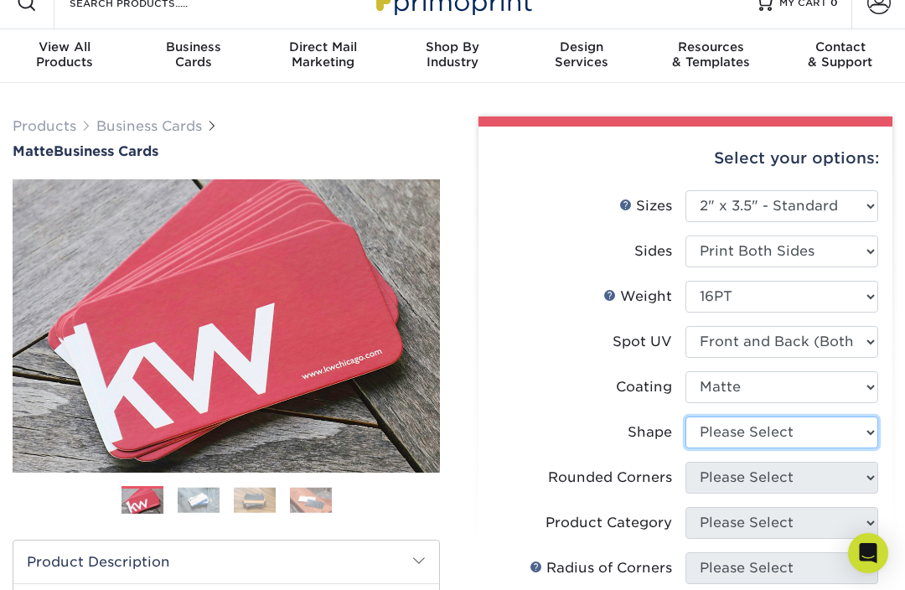
click at [852, 428] on select "Please Select Standard" at bounding box center [782, 433] width 193 height 32
select select "standard"
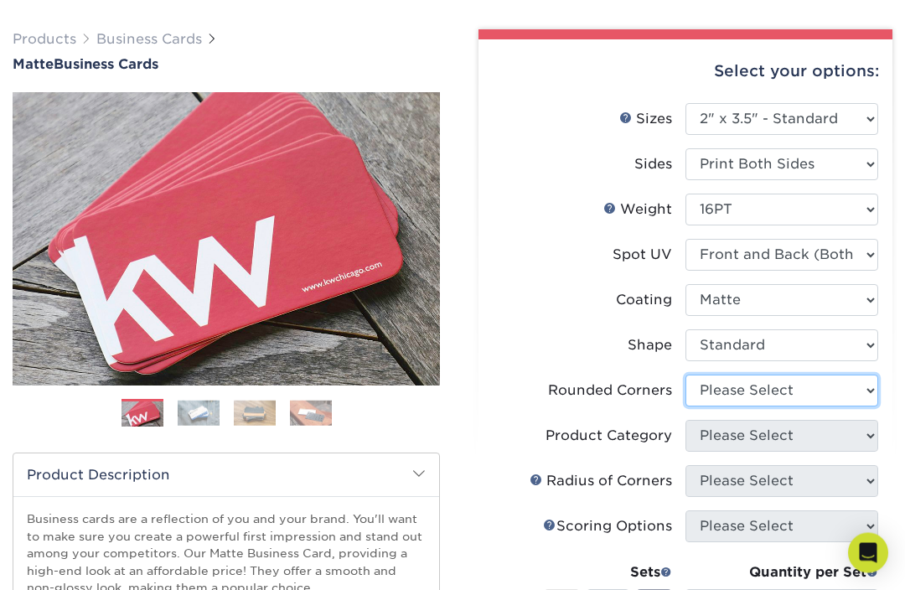
click at [852, 382] on select "Please Select Yes - Round 2 Corners Yes - Round 4 Corners No" at bounding box center [782, 392] width 193 height 32
select select "0"
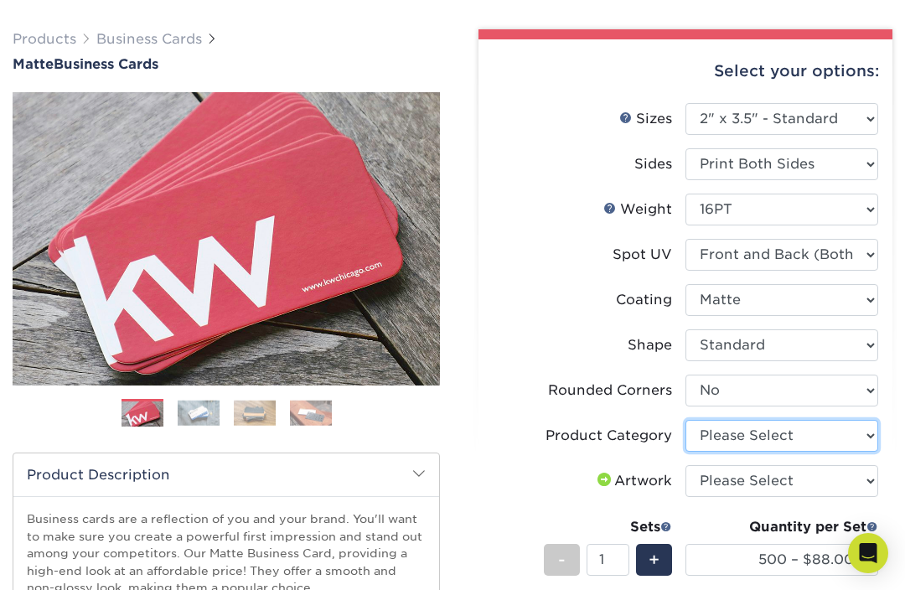
click at [863, 436] on select "Please Select Business Cards" at bounding box center [782, 436] width 193 height 32
select select "3b5148f1-0588-4f88-a218-97bcfdce65c1"
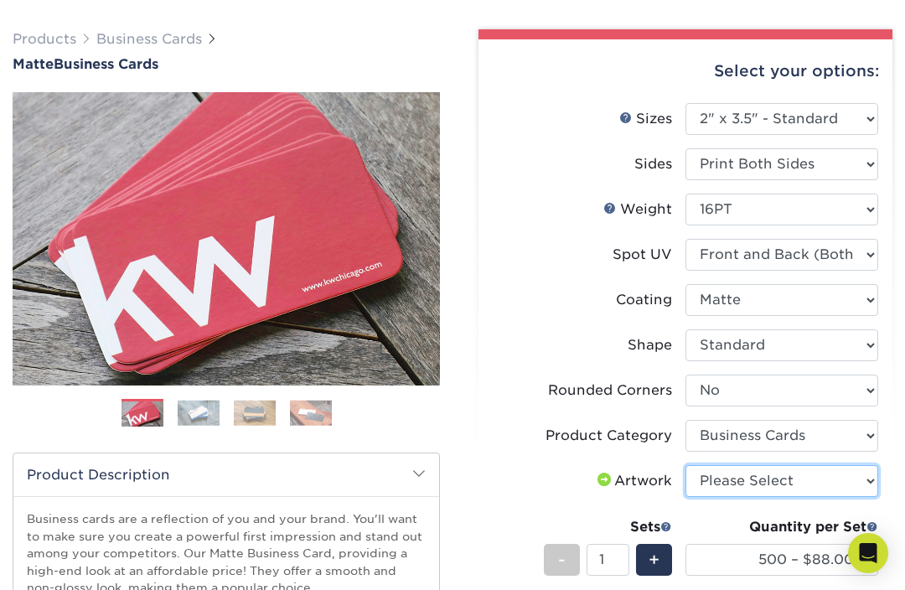
click at [858, 478] on select "Please Select I will upload files I need a design - $100" at bounding box center [782, 481] width 193 height 32
select select "upload"
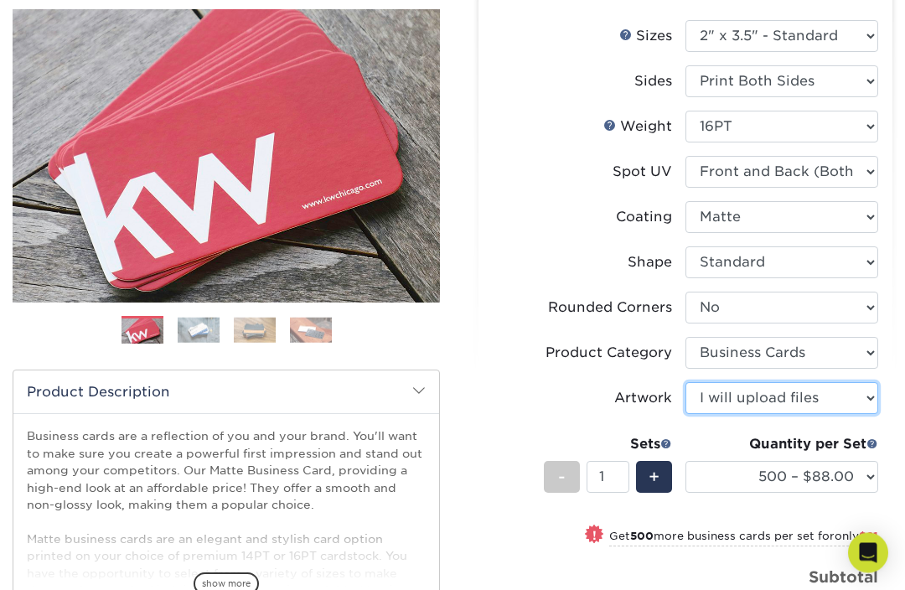
scroll to position [194, 0]
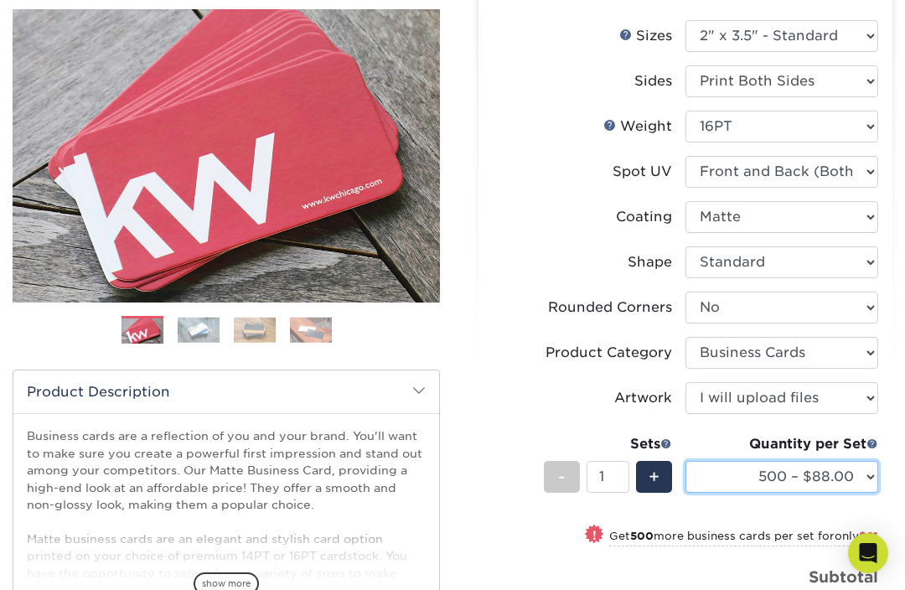
click at [868, 472] on select "500 – $88.00 1000 – $109.00 2500 – $205.00 5000 – $279.00 10000 – $612.00 15000…" at bounding box center [782, 477] width 193 height 32
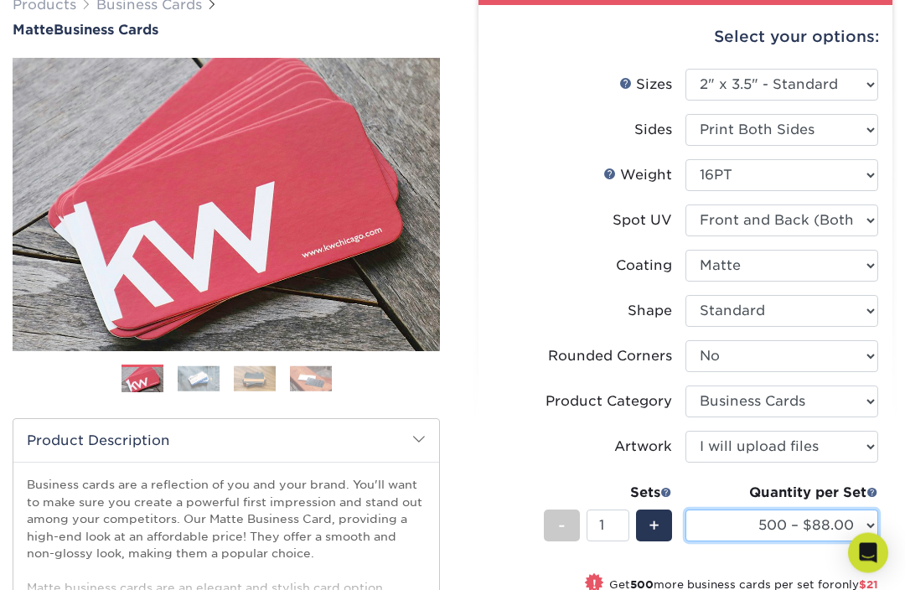
scroll to position [146, 0]
click at [179, 376] on img at bounding box center [199, 378] width 42 height 26
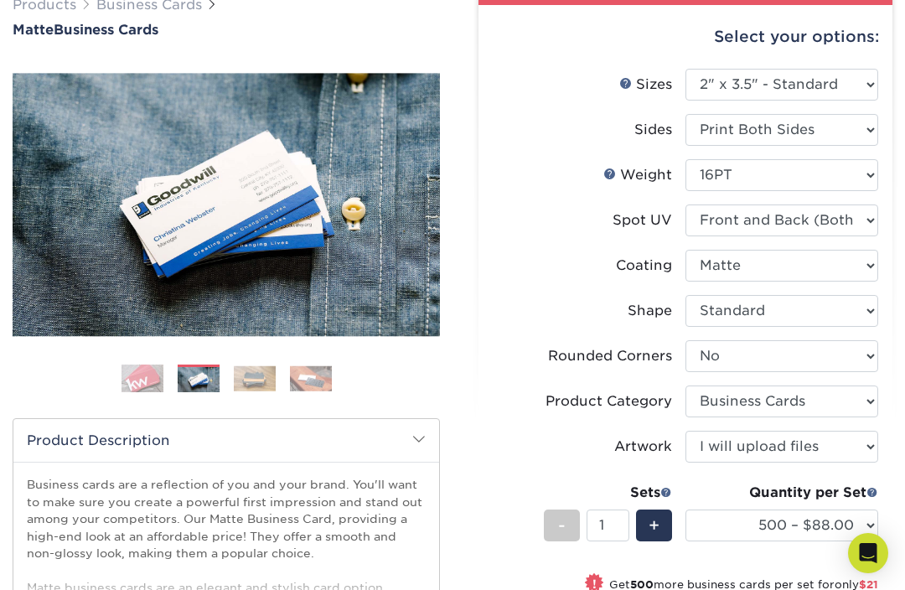
click at [281, 361] on div "Previous" at bounding box center [227, 231] width 428 height 347
click at [301, 379] on img at bounding box center [311, 378] width 42 height 26
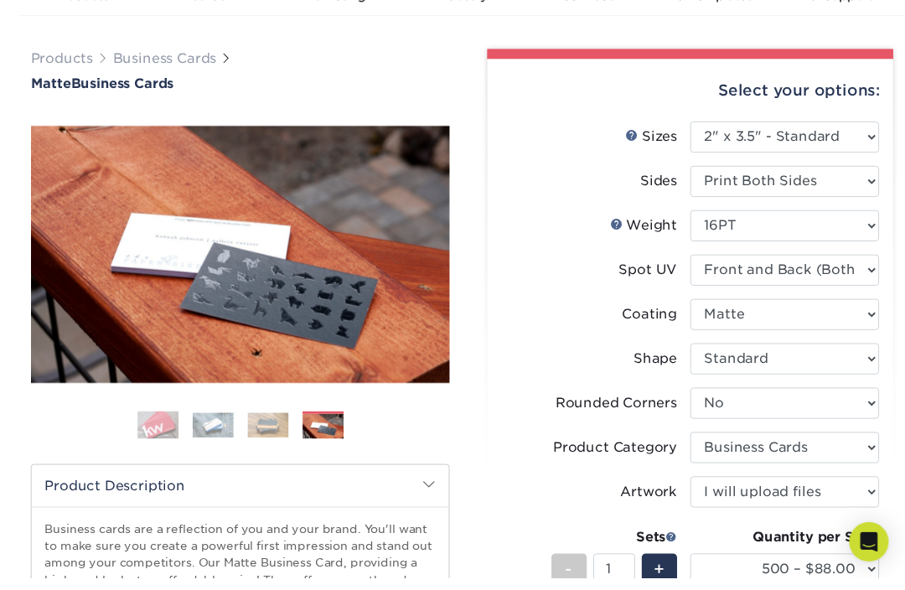
scroll to position [143, 0]
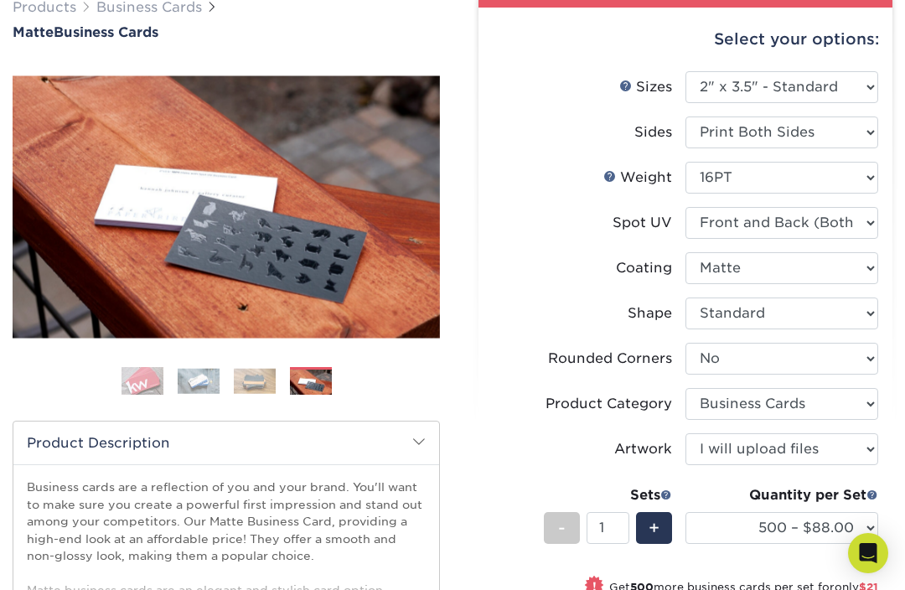
click at [252, 387] on img at bounding box center [255, 381] width 42 height 26
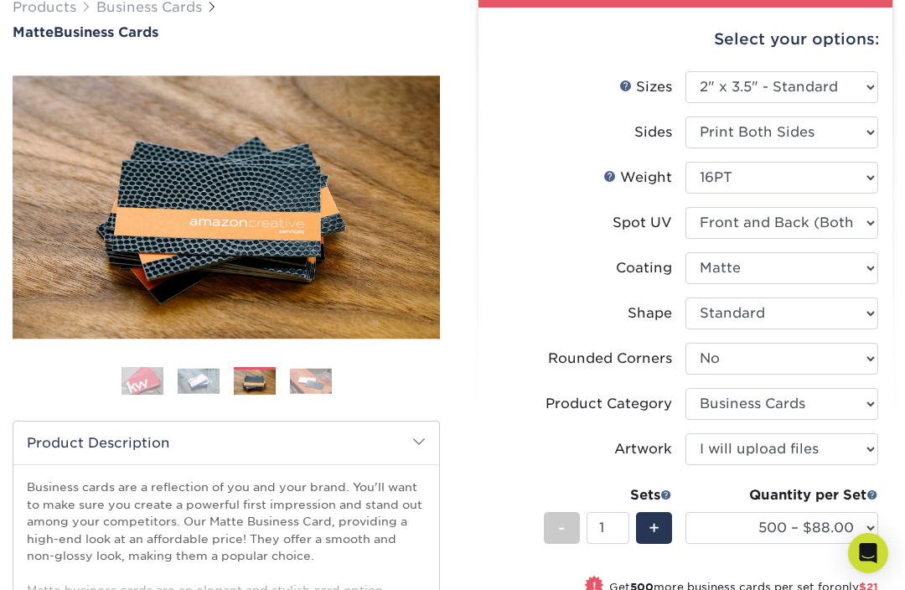
click at [192, 390] on img at bounding box center [199, 381] width 42 height 26
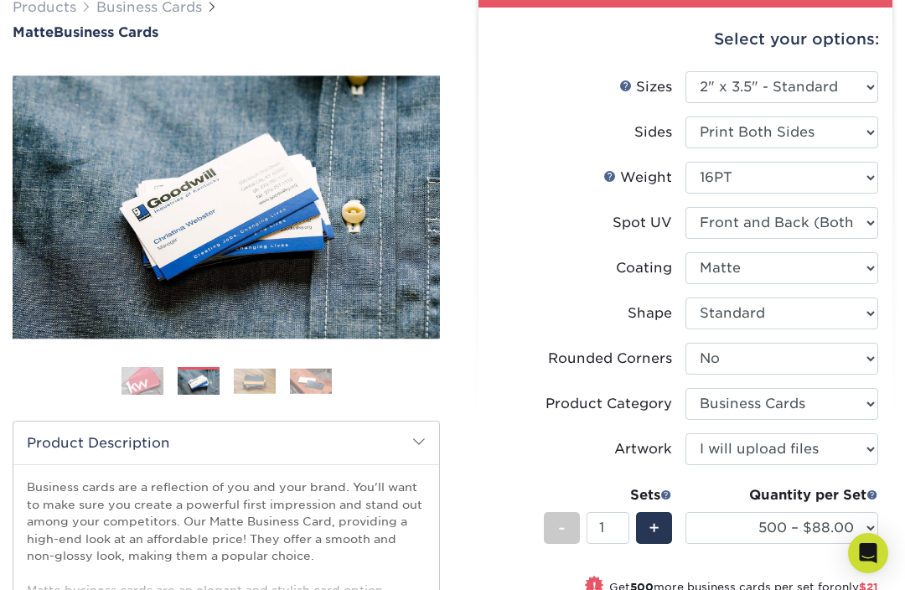
click at [123, 381] on img at bounding box center [143, 381] width 42 height 42
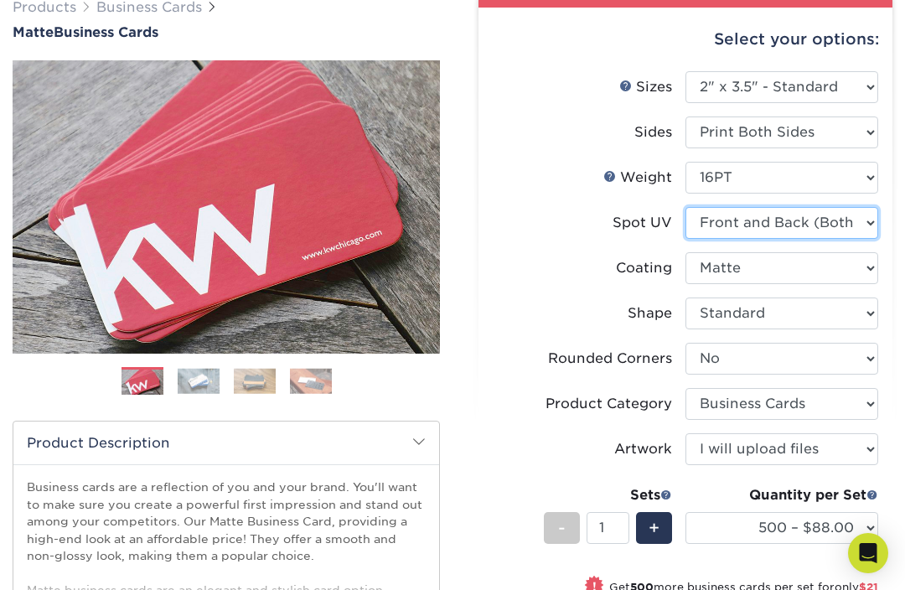
click at [856, 227] on select "Please Select No Spot UV Front and Back (Both Sides) Front Only Back Only" at bounding box center [782, 223] width 193 height 32
select select "1"
select select "-1"
select select
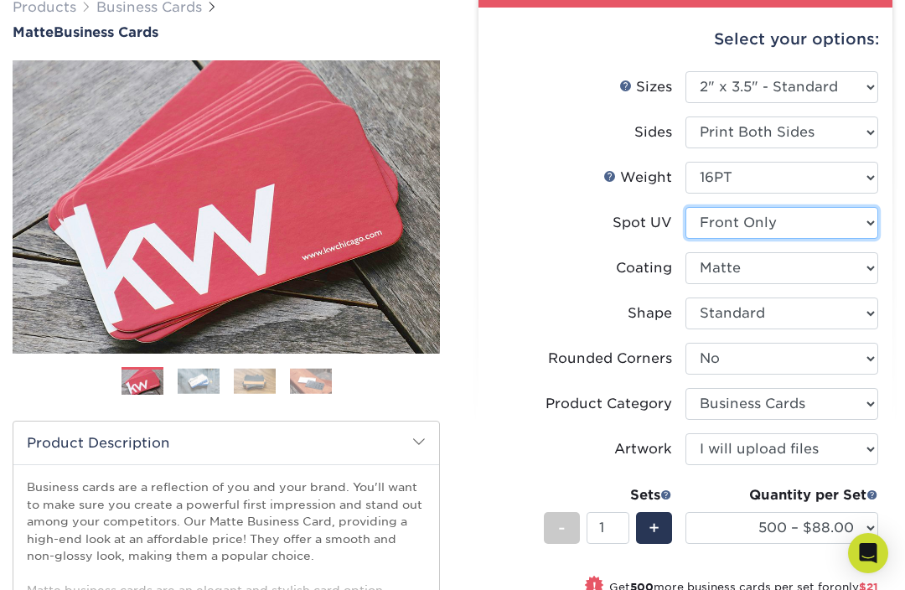
select select "-1"
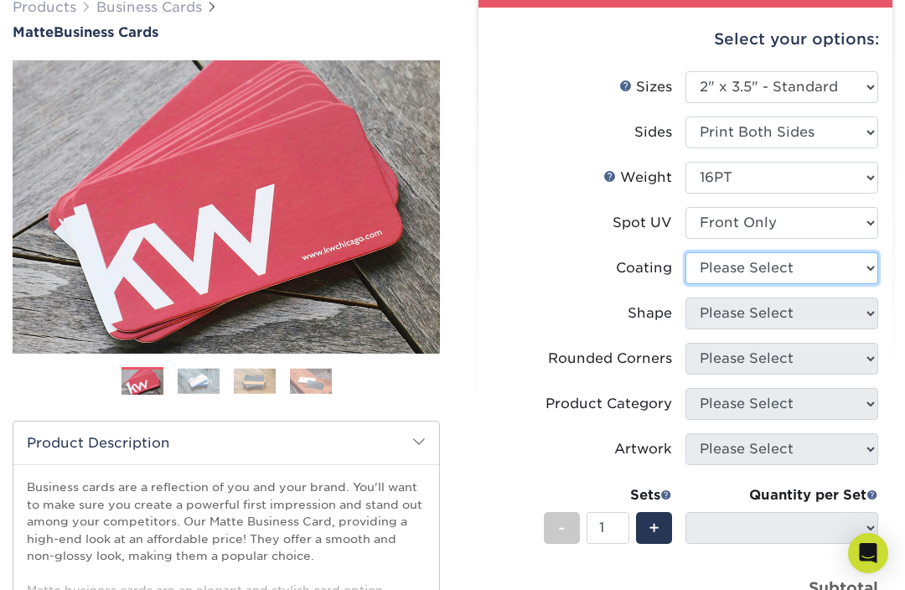
click at [845, 269] on select at bounding box center [782, 268] width 193 height 32
select select "121bb7b5-3b4d-429f-bd8d-bbf80e953313"
select select
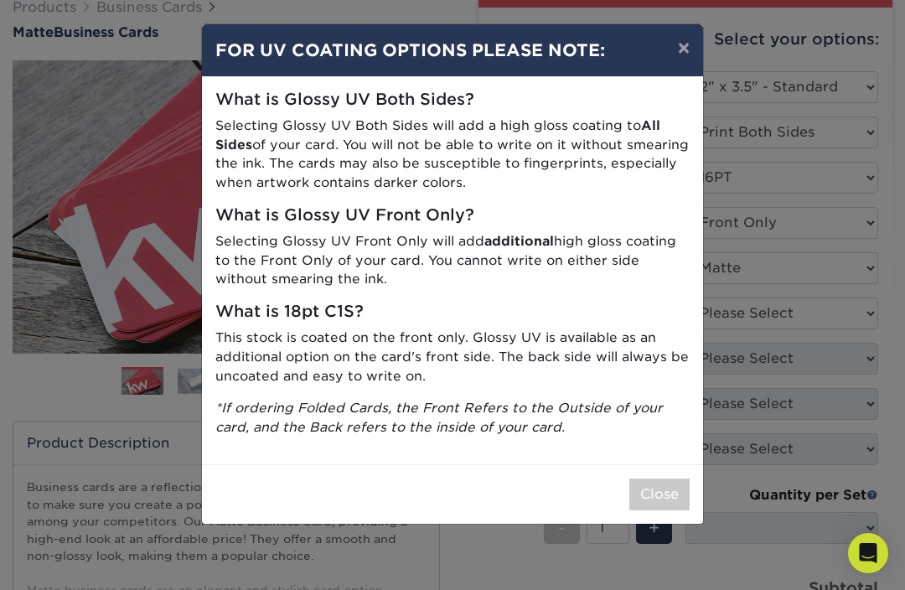
click at [681, 42] on button "×" at bounding box center [684, 47] width 39 height 47
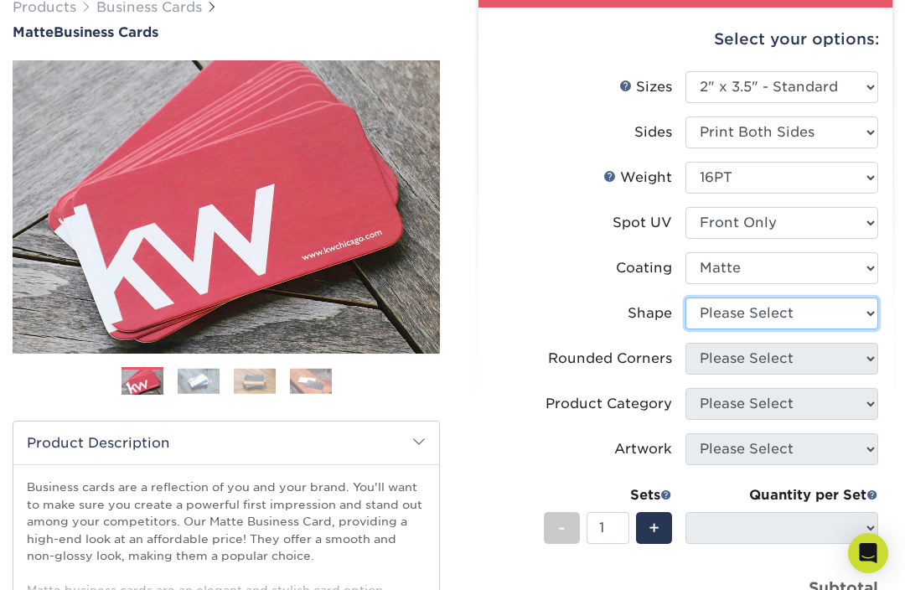
click at [839, 320] on select "Please Select Standard" at bounding box center [782, 314] width 193 height 32
select select "standard"
select select
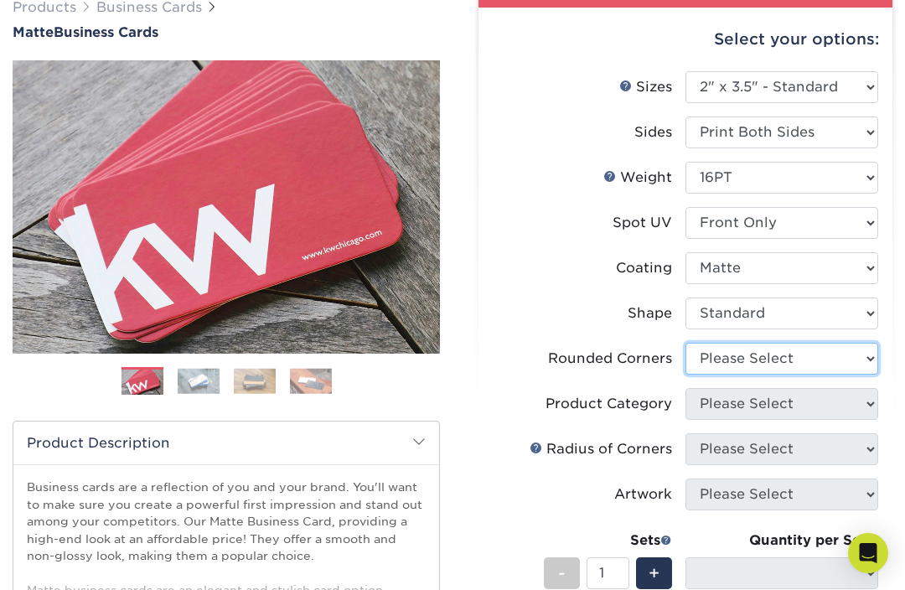
click at [847, 343] on select "Please Select Yes - Round 2 Corners Yes - Round 4 Corners No" at bounding box center [782, 359] width 193 height 32
select select "0"
select select "-1"
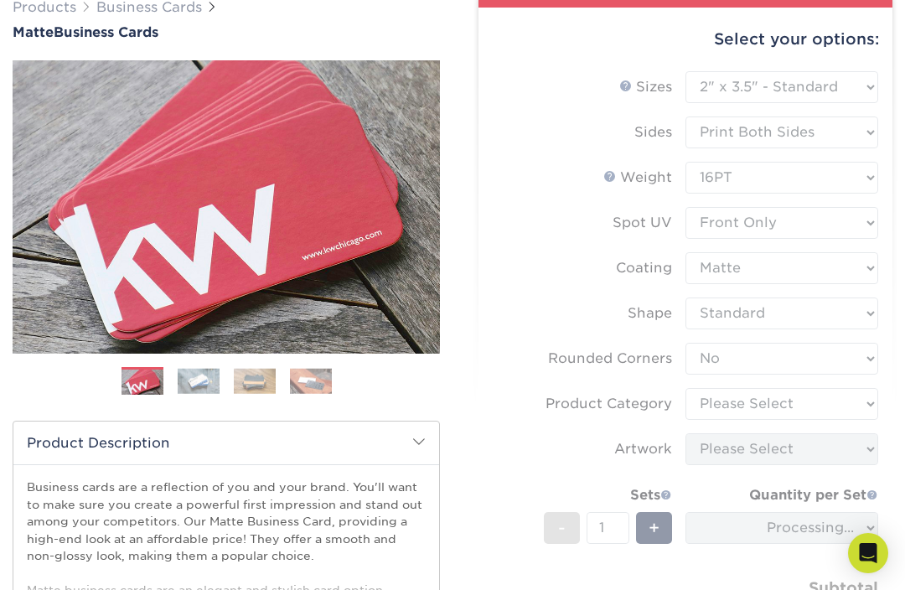
click at [837, 391] on form "Sizes Help Sizes Please Select 1.5" x 3.5" - Mini 1.75" x 3.5" - Mini 2" x 2" -…" at bounding box center [685, 372] width 387 height 603
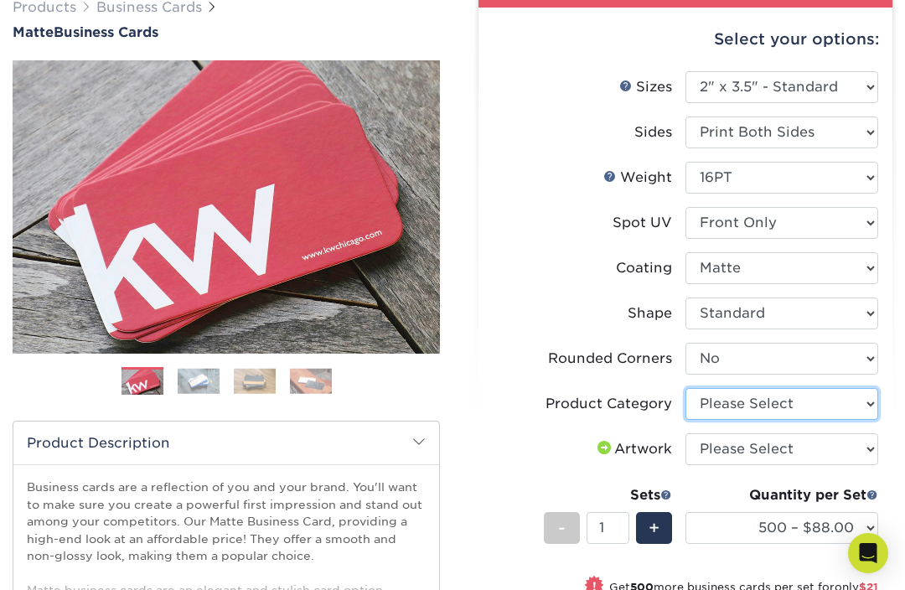
click at [835, 392] on select "Please Select Business Cards" at bounding box center [782, 404] width 193 height 32
select select "3b5148f1-0588-4f88-a218-97bcfdce65c1"
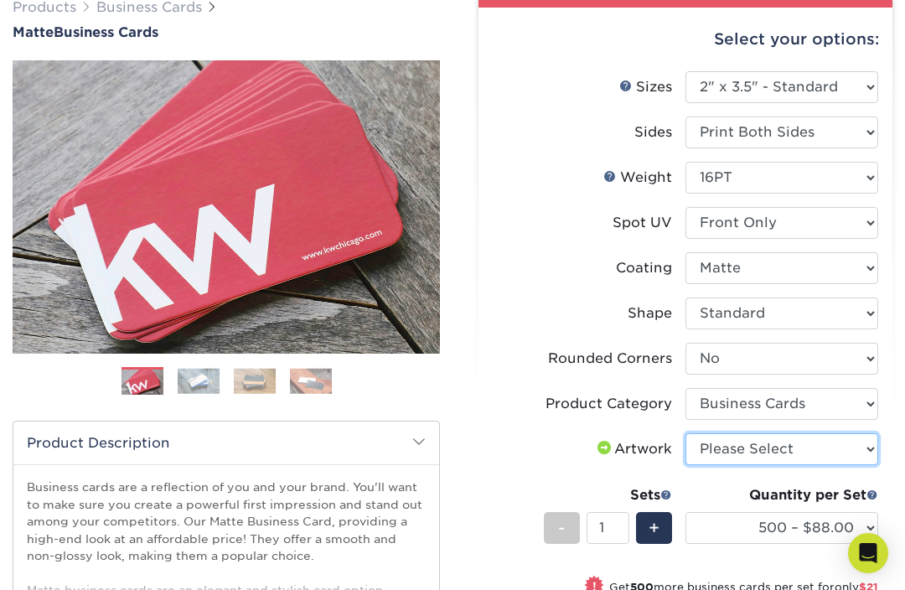
click at [837, 445] on select "Please Select I will upload files I need a design - $100" at bounding box center [782, 449] width 193 height 32
select select "upload"
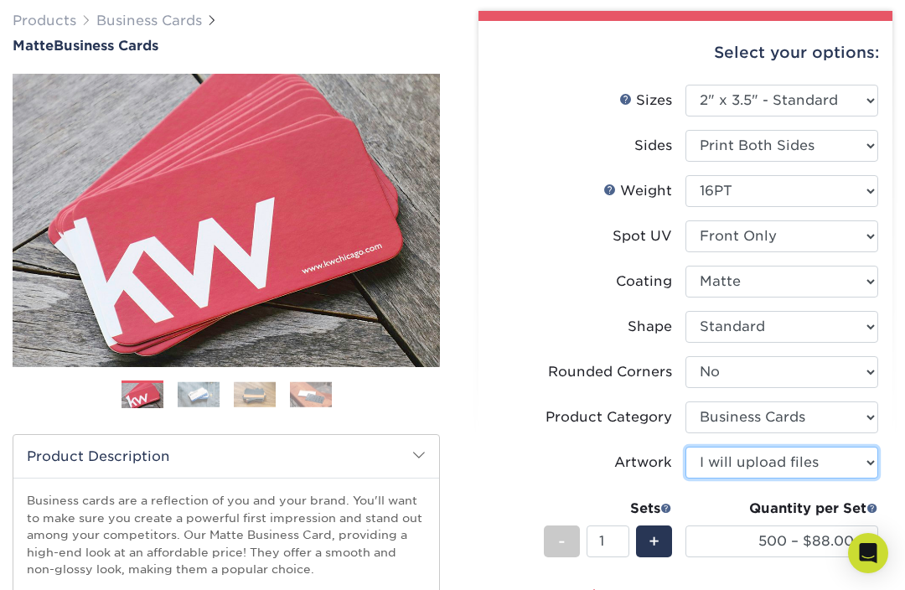
scroll to position [129, 0]
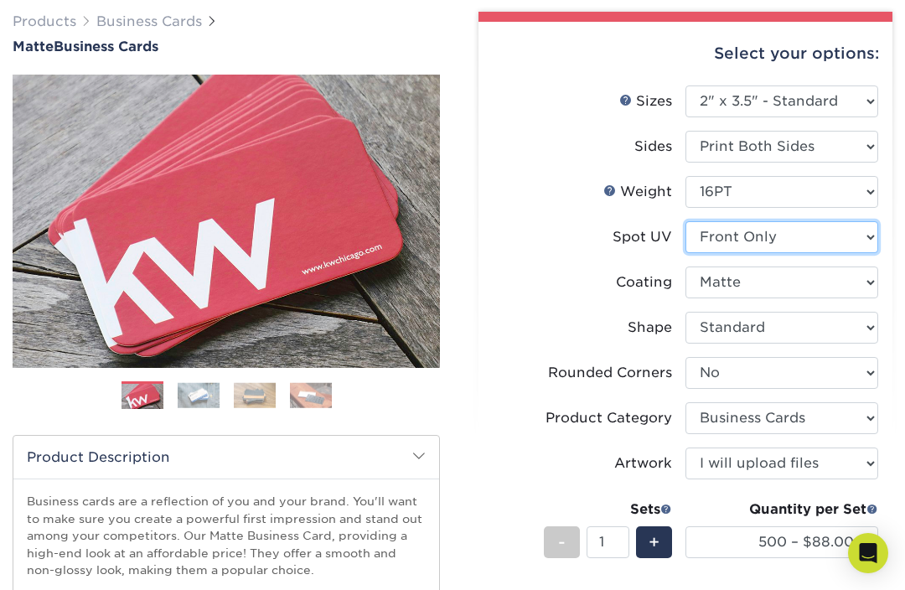
click at [852, 225] on select "Please Select No Spot UV Front and Back (Both Sides) Front Only Back Only" at bounding box center [782, 237] width 193 height 32
select select "0"
select select "-1"
select select
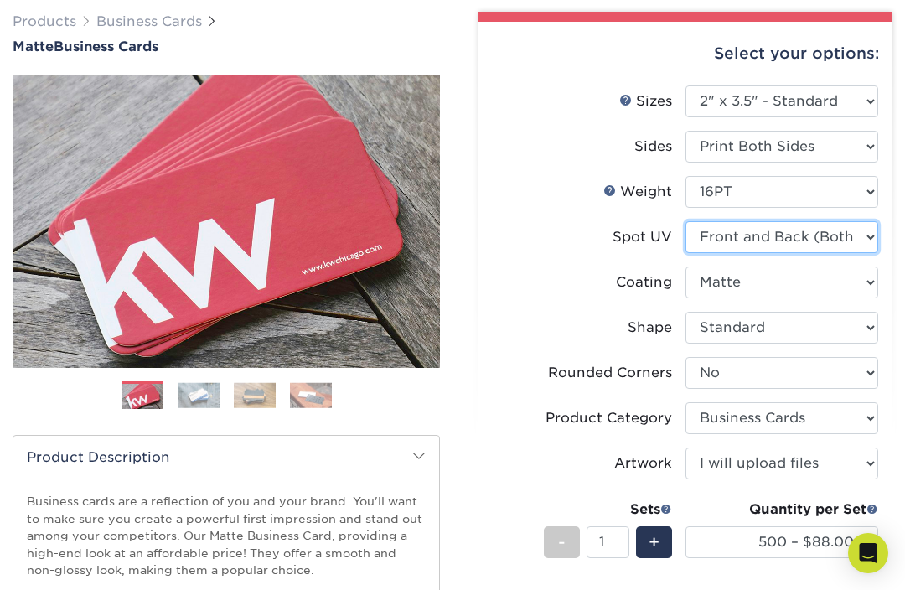
select select "-1"
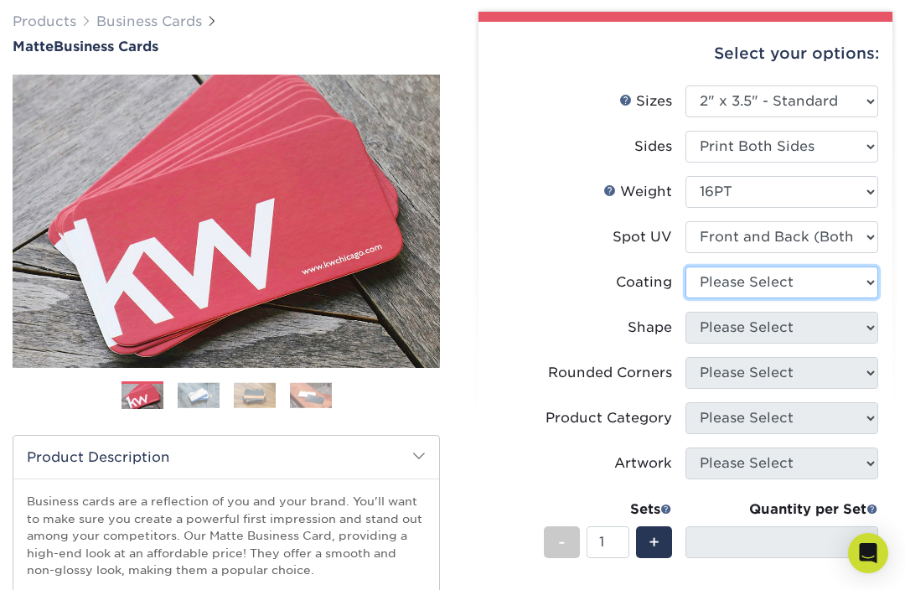
click at [778, 279] on select at bounding box center [782, 283] width 193 height 32
select select "121bb7b5-3b4d-429f-bd8d-bbf80e953313"
select select
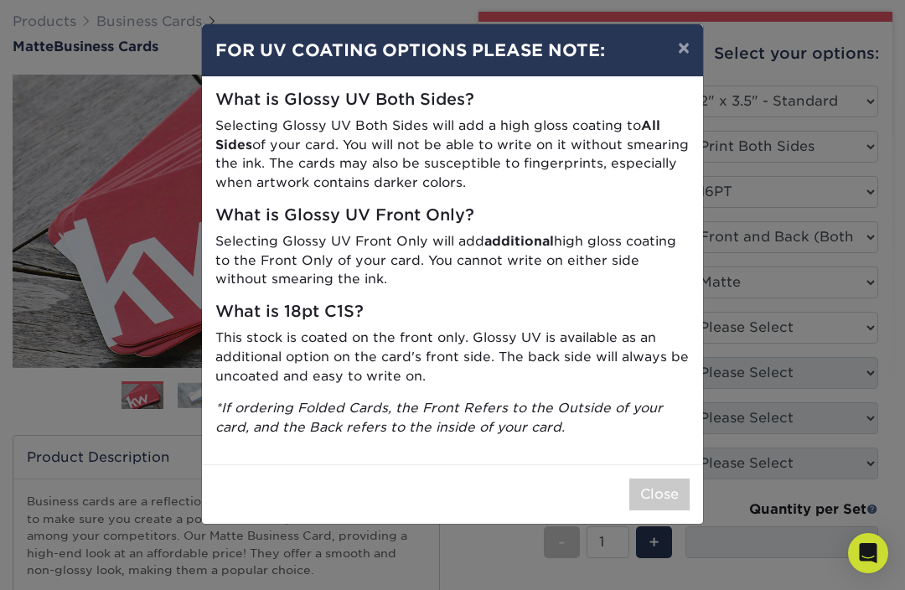
click at [689, 55] on button "×" at bounding box center [684, 47] width 39 height 47
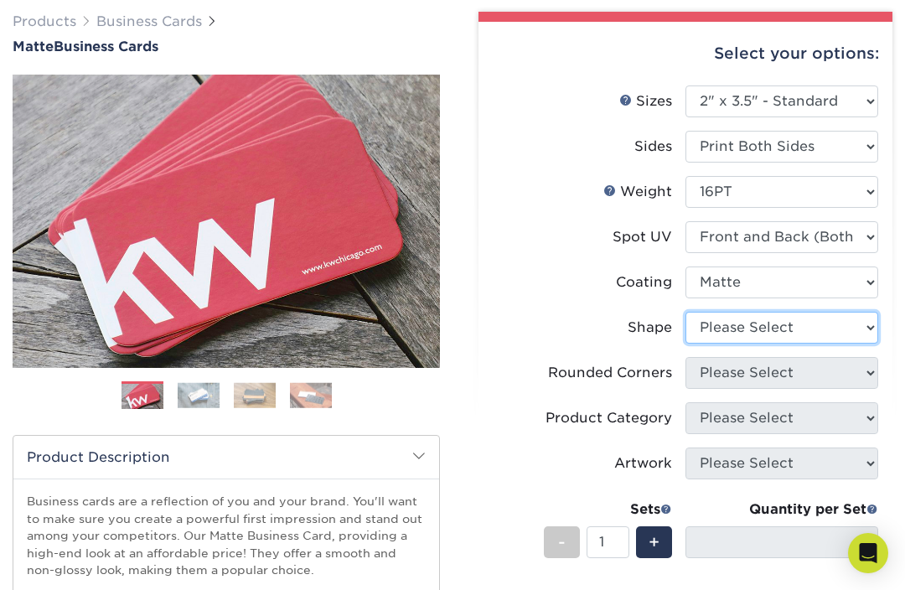
click at [839, 323] on select "Please Select Standard" at bounding box center [782, 328] width 193 height 32
select select "standard"
select select
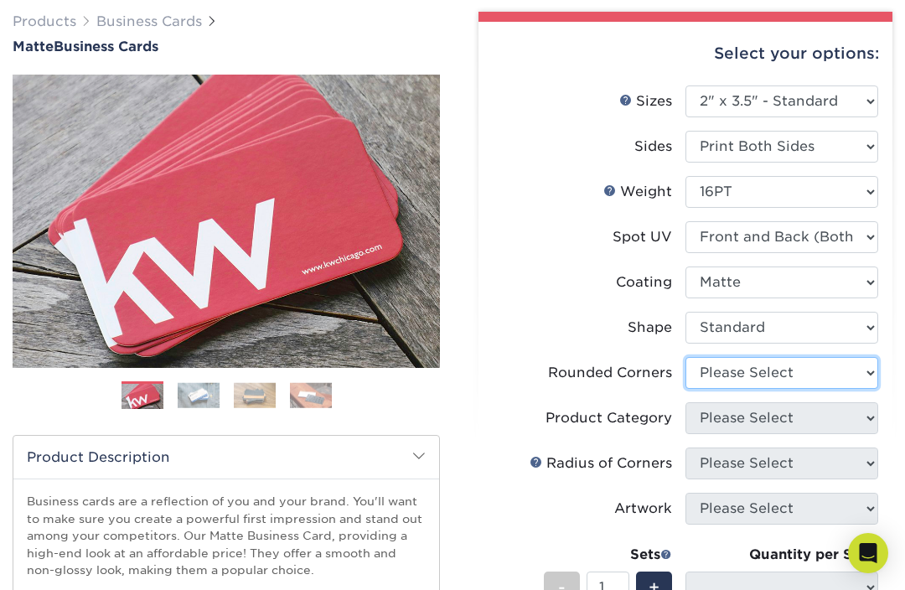
click at [834, 371] on select "Please Select Yes - Round 2 Corners Yes - Round 4 Corners No" at bounding box center [782, 373] width 193 height 32
select select "0"
select select "-1"
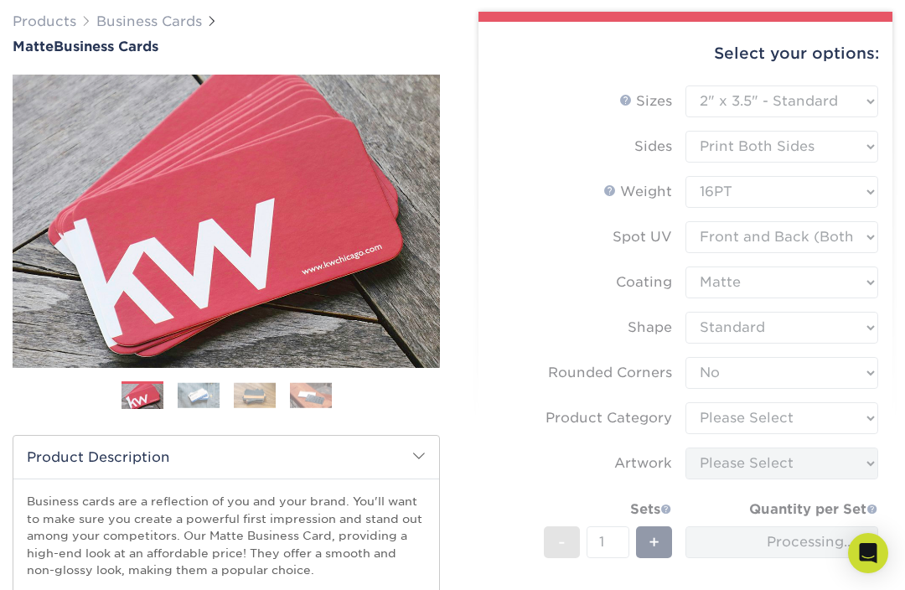
click at [830, 412] on form "Sizes Help Sizes Please Select 1.5" x 3.5" - Mini 1.75" x 3.5" - Mini 2" x 2" -…" at bounding box center [685, 387] width 387 height 603
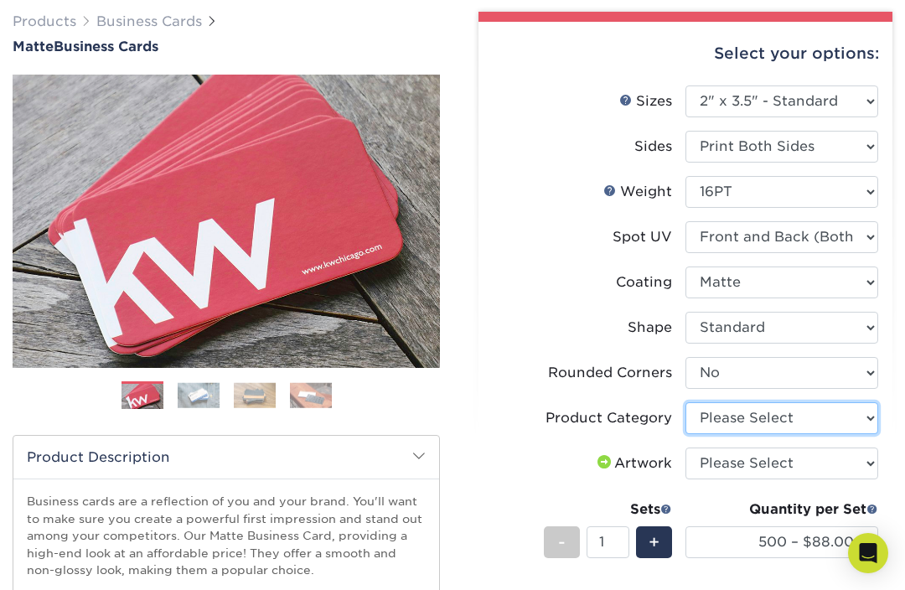
click at [737, 409] on select "Please Select Business Cards" at bounding box center [782, 418] width 193 height 32
select select "3b5148f1-0588-4f88-a218-97bcfdce65c1"
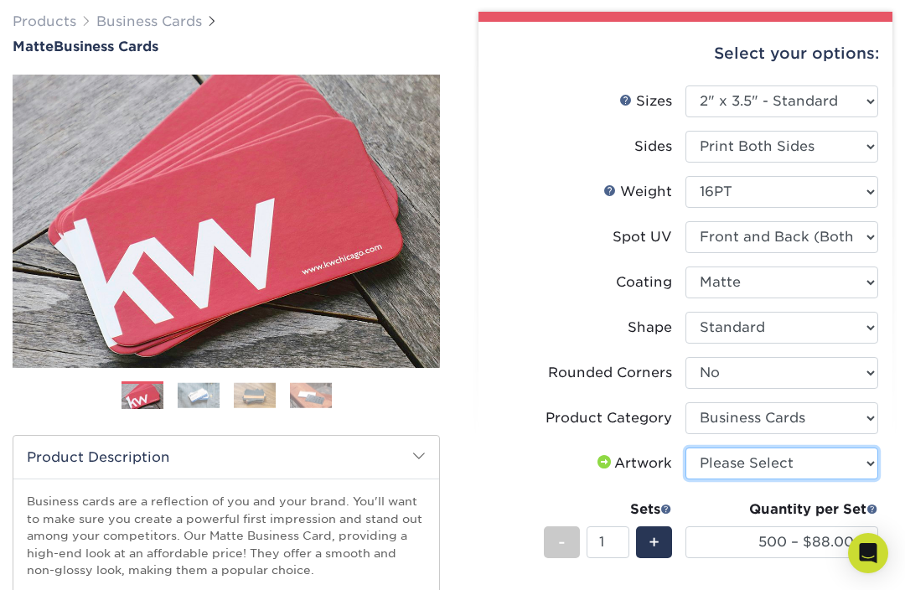
click at [764, 459] on select "Please Select I will upload files I need a design - $100" at bounding box center [782, 464] width 193 height 32
select select "upload"
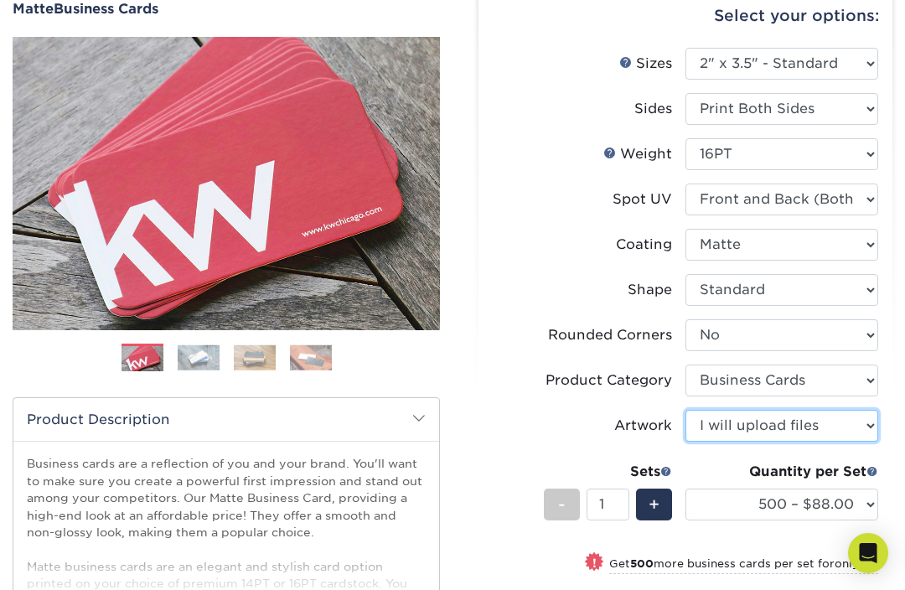
scroll to position [222, 0]
